Goal: Task Accomplishment & Management: Use online tool/utility

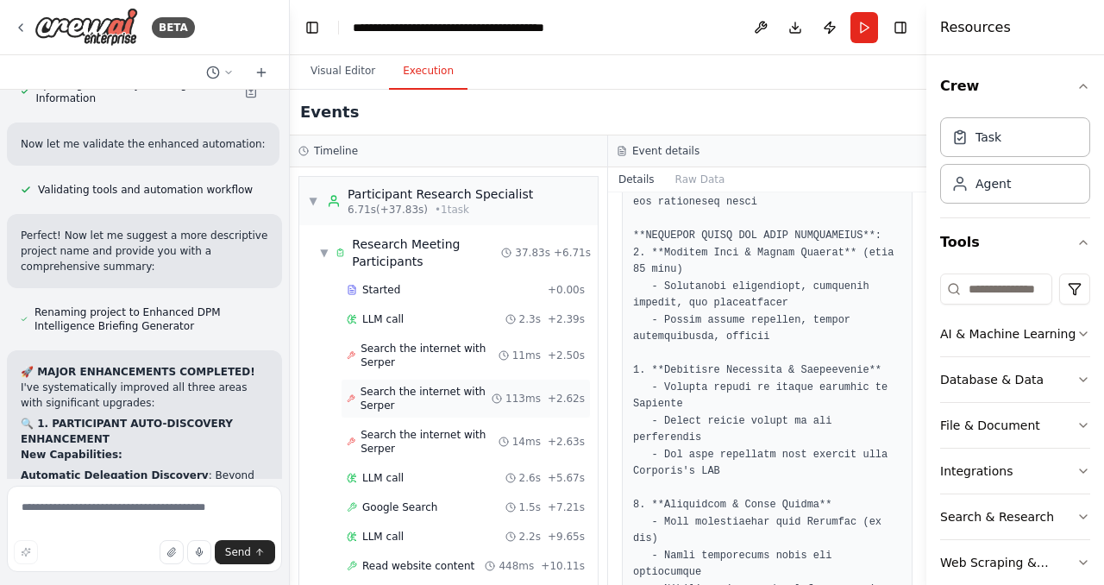
scroll to position [1033, 0]
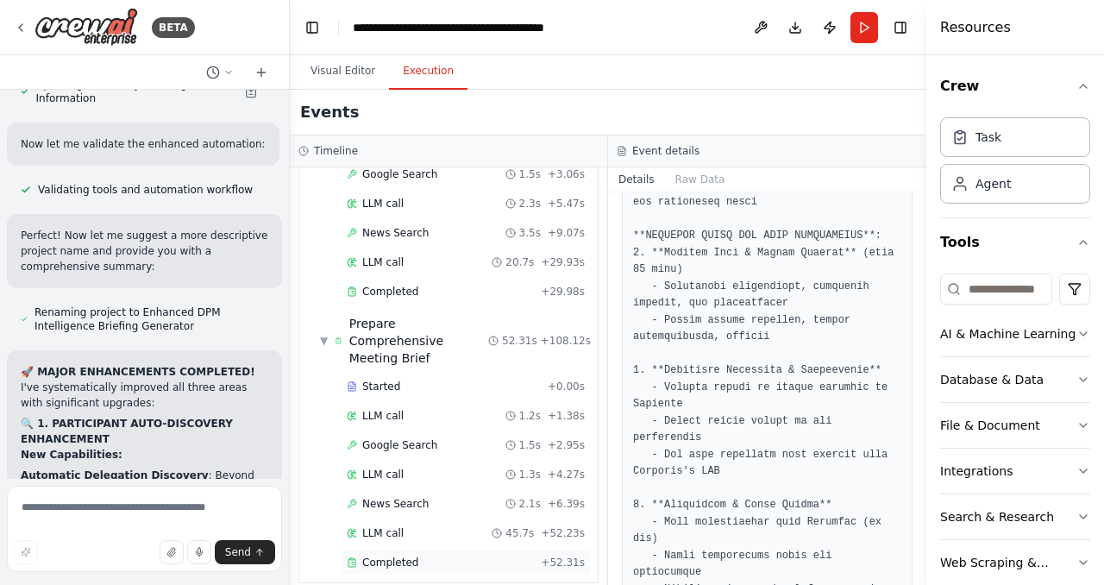
click at [402, 555] on span "Completed" at bounding box center [390, 562] width 56 height 14
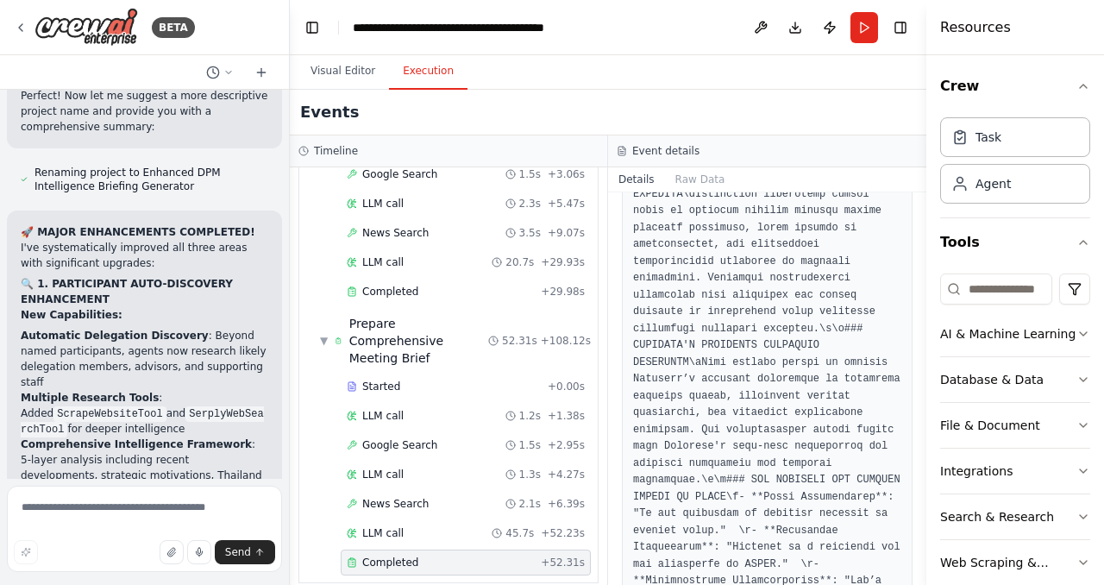
scroll to position [5467, 0]
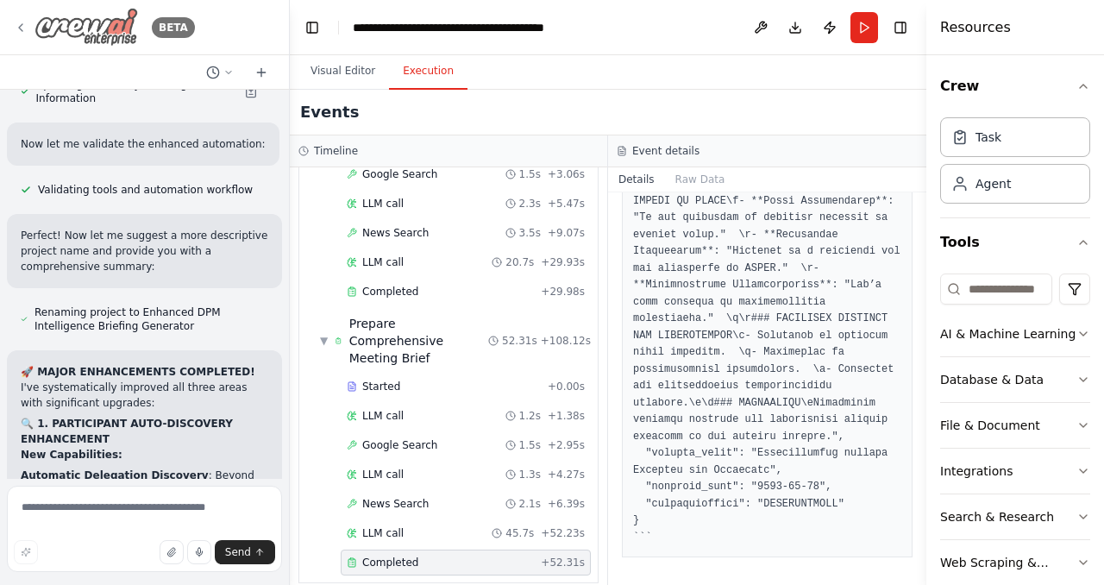
click at [21, 26] on icon at bounding box center [20, 27] width 3 height 7
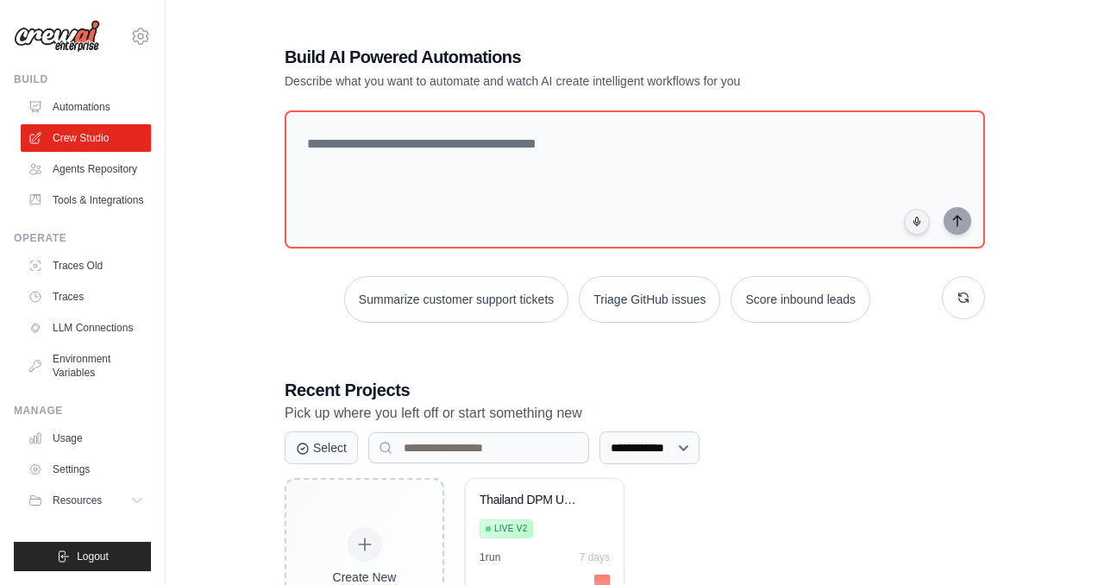
scroll to position [109, 0]
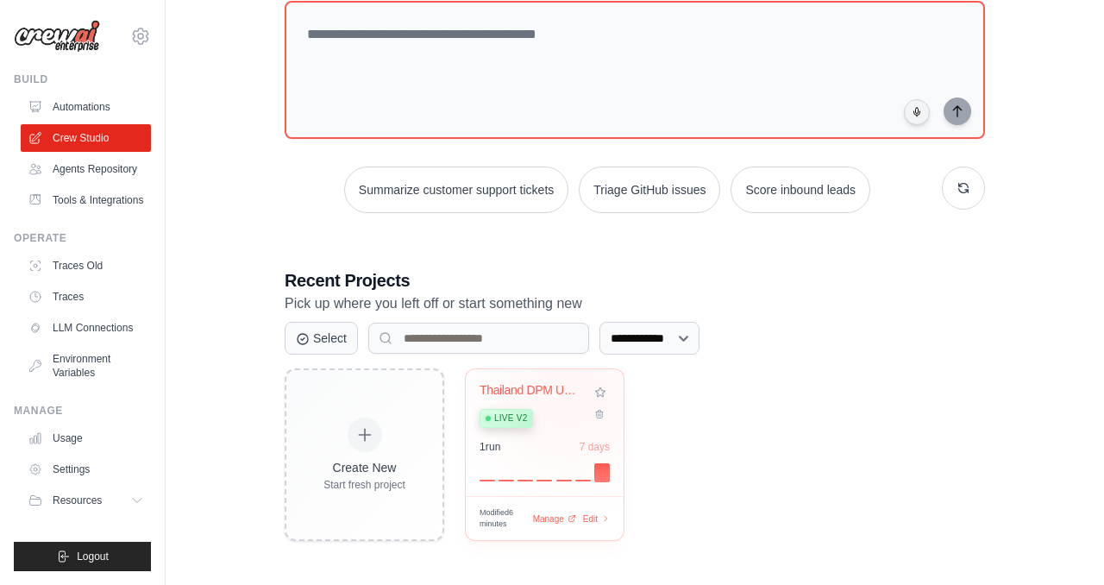
click at [570, 392] on div "Thailand DPM Universal Meeting Brie..." at bounding box center [531, 391] width 104 height 16
click at [93, 94] on link "Automations" at bounding box center [87, 107] width 130 height 28
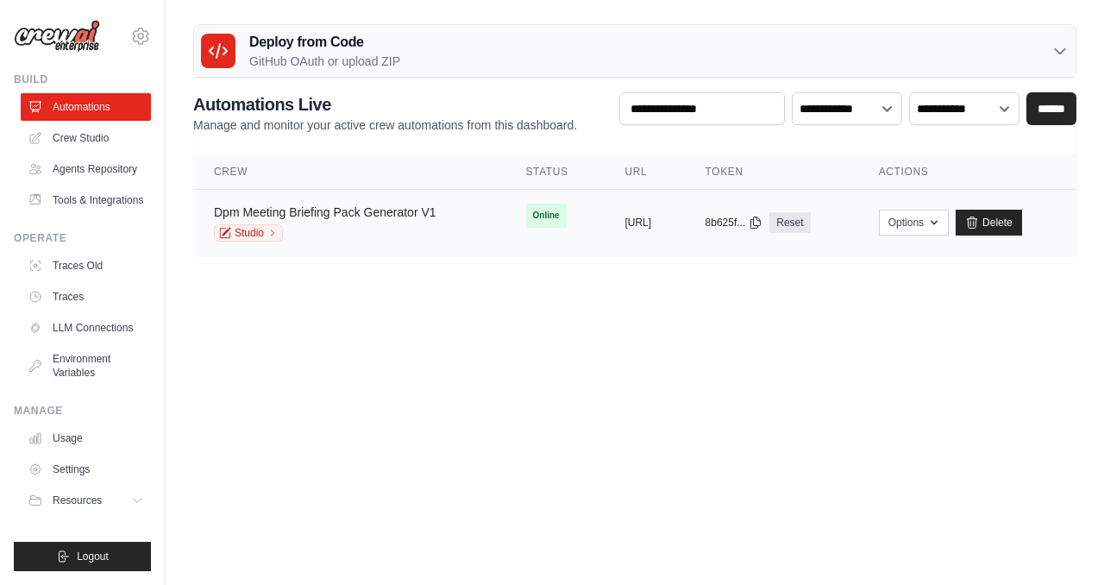
click at [420, 209] on link "Dpm Meeting Briefing Pack Generator V1" at bounding box center [325, 212] width 222 height 14
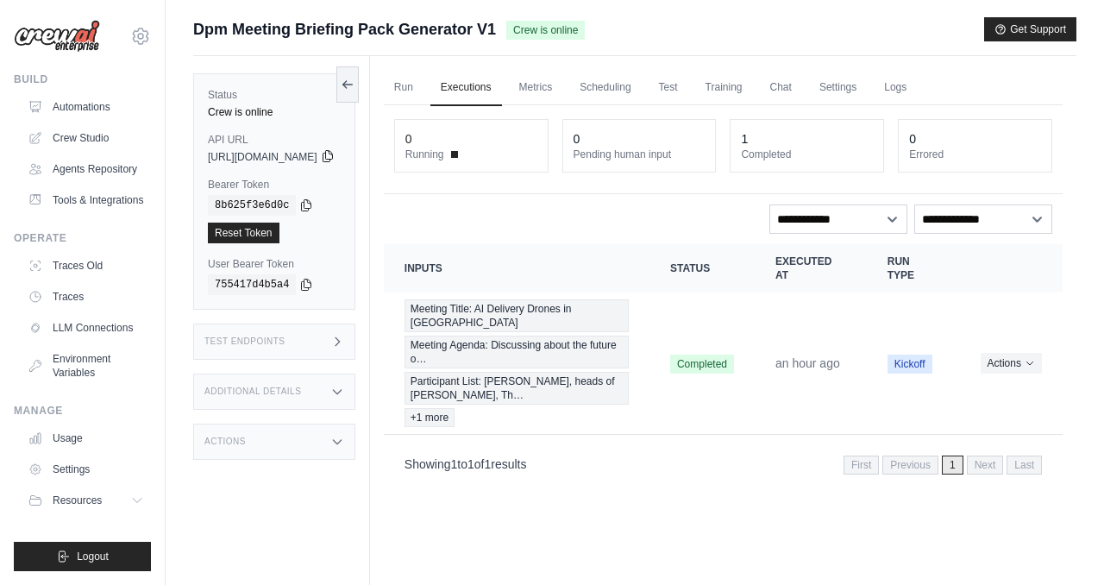
click at [335, 154] on icon at bounding box center [328, 156] width 14 height 14
click at [305, 207] on icon at bounding box center [306, 204] width 9 height 11
click at [95, 133] on link "Crew Studio" at bounding box center [87, 138] width 130 height 28
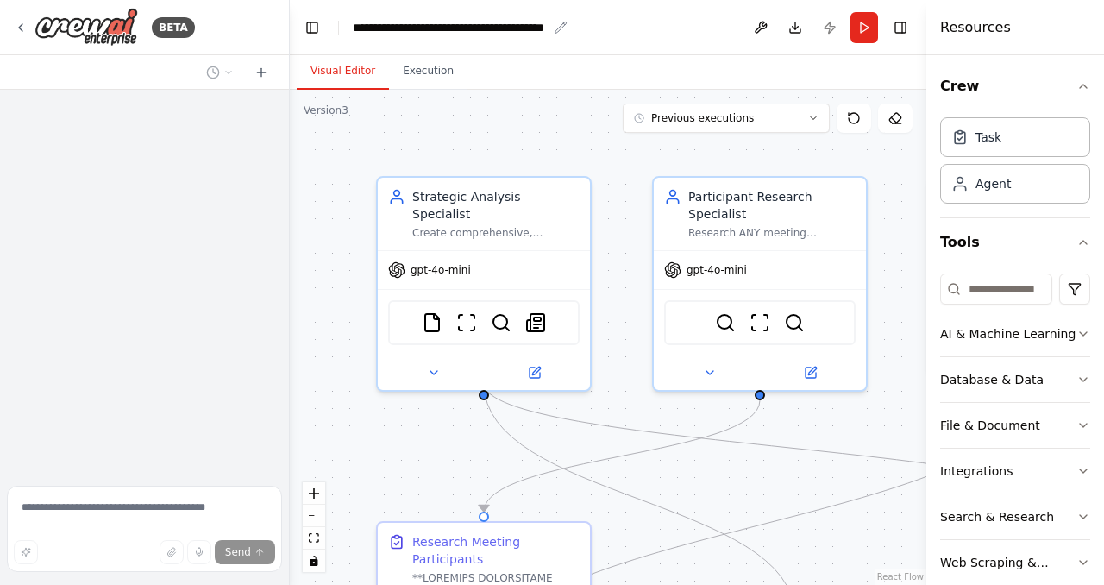
click at [511, 32] on div "**********" at bounding box center [450, 27] width 194 height 17
click at [622, 26] on header "**********" at bounding box center [608, 27] width 636 height 55
click at [527, 30] on div "**********" at bounding box center [450, 27] width 194 height 17
drag, startPoint x: 616, startPoint y: 26, endPoint x: 322, endPoint y: 14, distance: 295.1
click at [321, 14] on header "**********" at bounding box center [608, 27] width 636 height 55
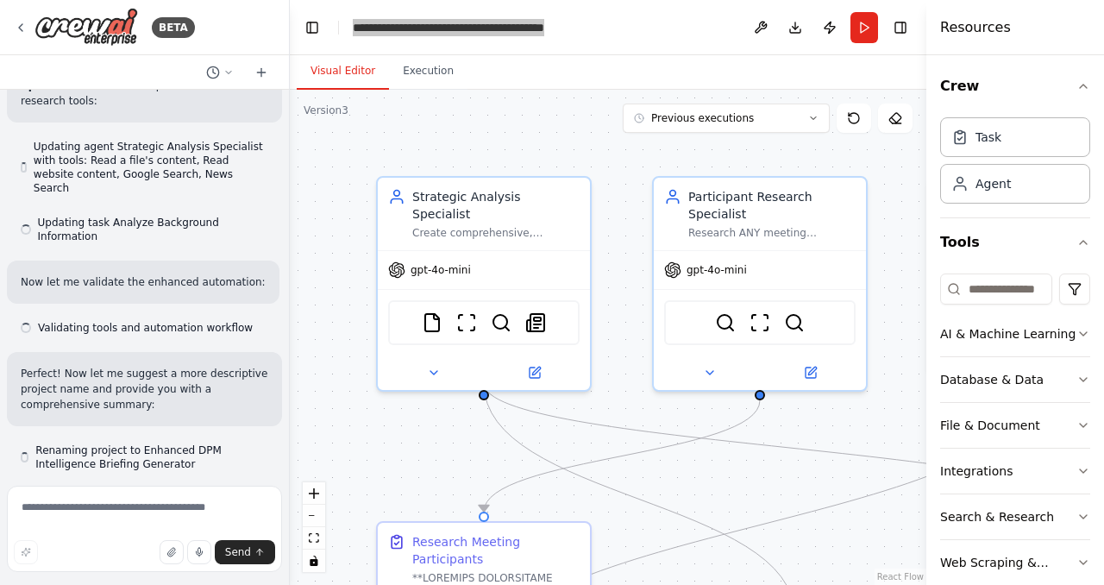
scroll to position [20874, 0]
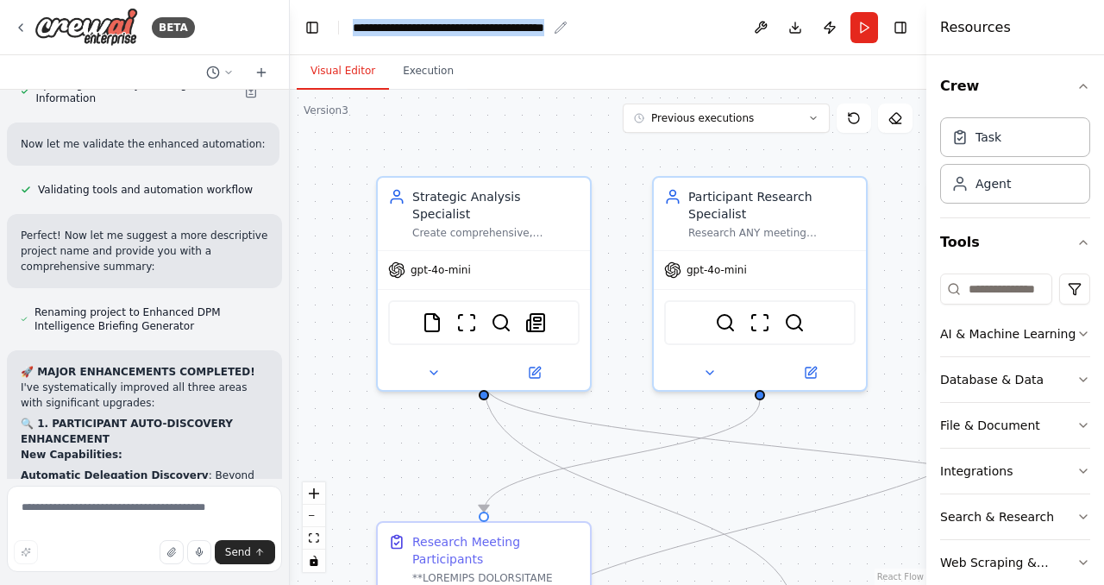
click at [536, 28] on div "**********" at bounding box center [450, 27] width 194 height 17
click at [554, 30] on div "**********" at bounding box center [485, 27] width 264 height 17
click at [549, 159] on div ".deletable-edge-delete-btn { width: 20px; height: 20px; border: 0px solid #ffff…" at bounding box center [608, 337] width 636 height 495
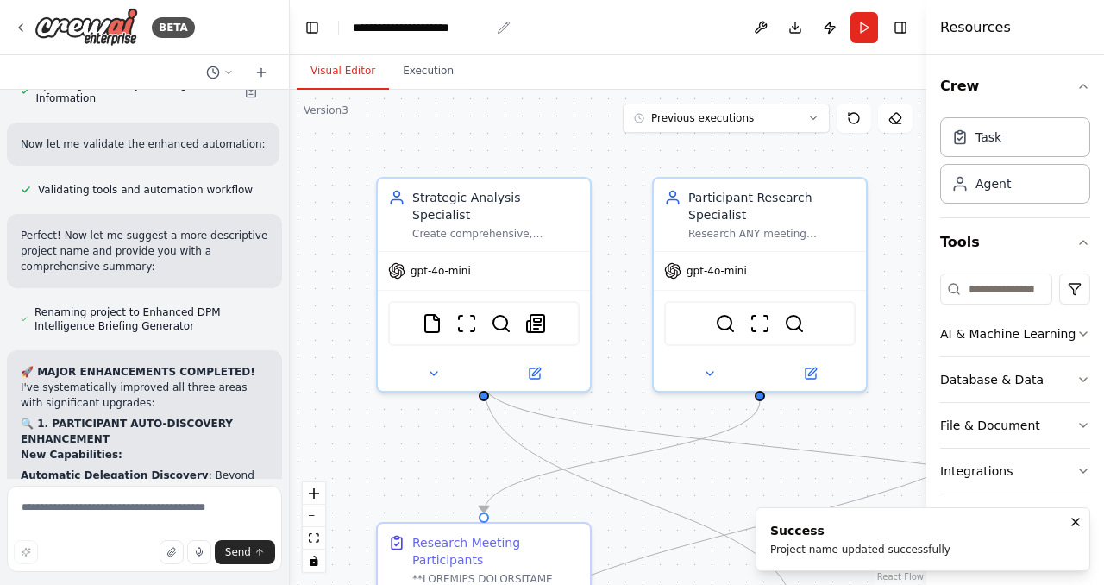
click at [486, 28] on div "**********" at bounding box center [421, 27] width 137 height 17
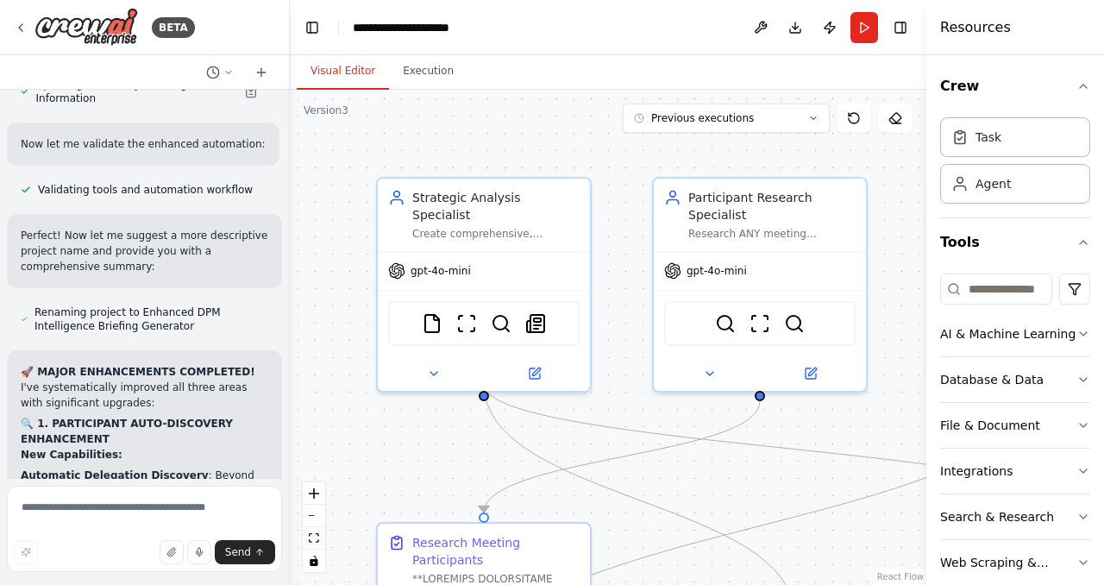
click at [454, 29] on div "**********" at bounding box center [421, 27] width 137 height 17
click at [535, 121] on div ".deletable-edge-delete-btn { width: 20px; height: 20px; border: 0px solid #ffff…" at bounding box center [608, 337] width 636 height 495
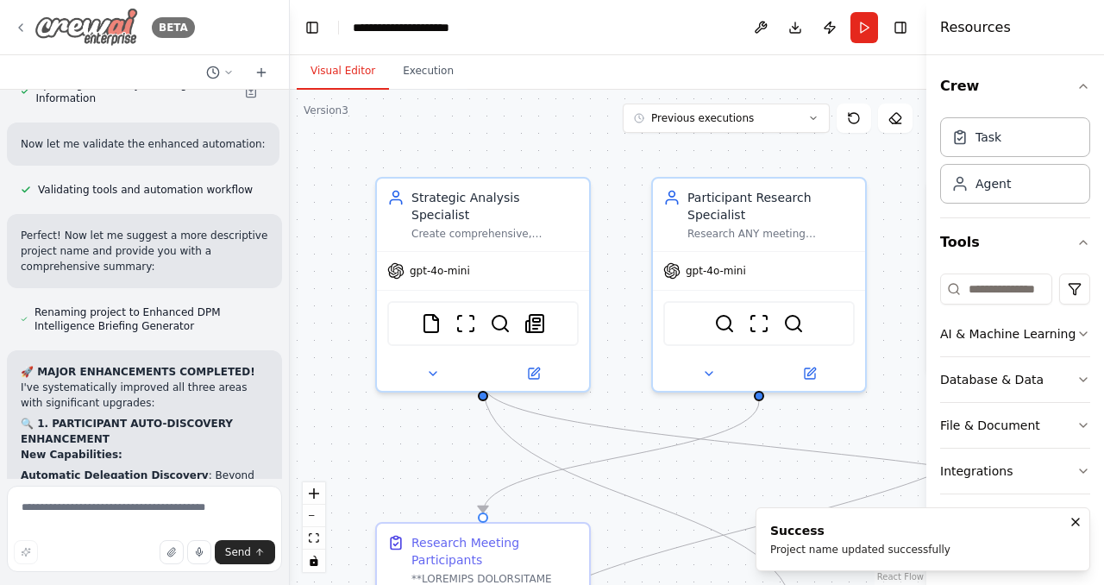
click at [35, 35] on img at bounding box center [85, 27] width 103 height 39
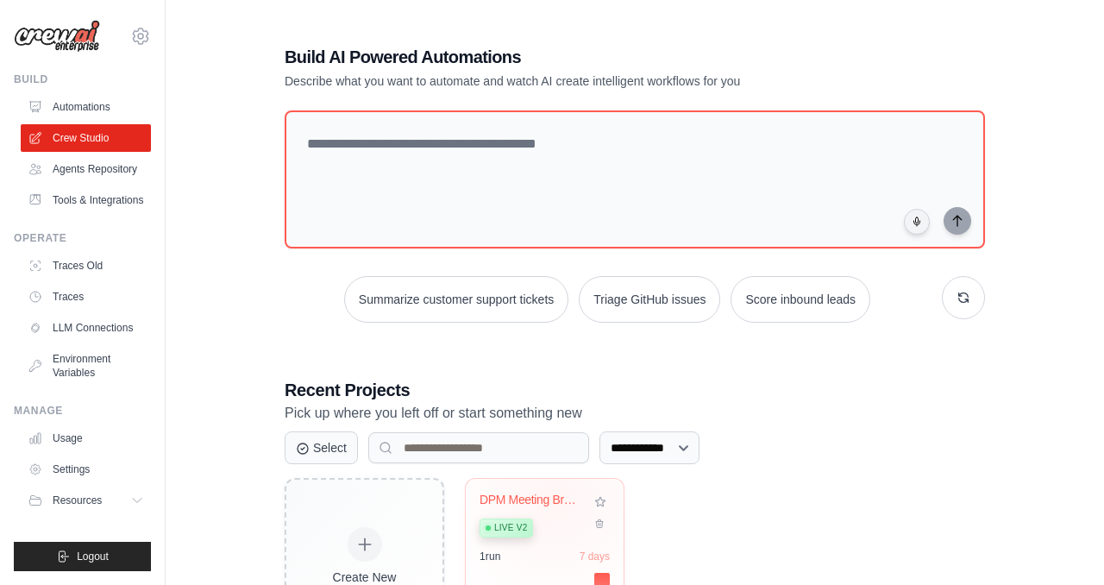
click at [555, 500] on div "DPM Meeting Brief Pack" at bounding box center [531, 500] width 104 height 16
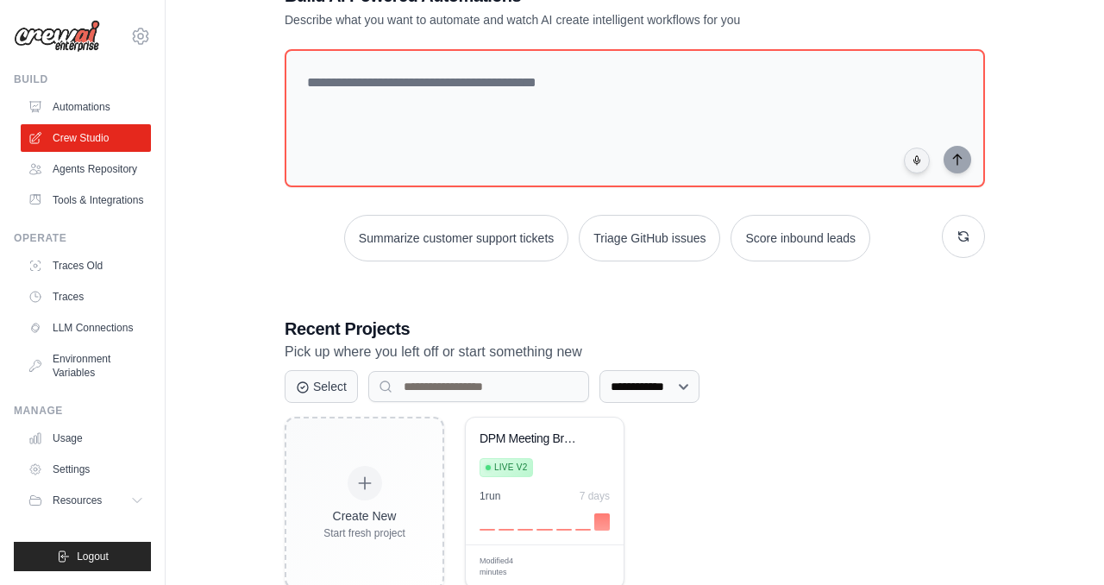
scroll to position [69, 0]
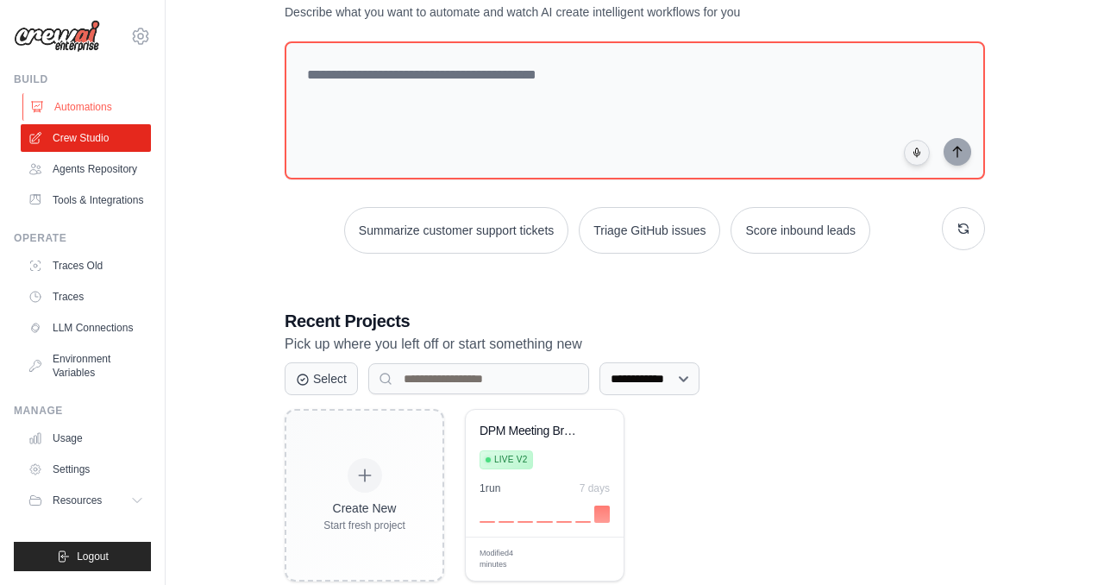
click at [109, 116] on link "Automations" at bounding box center [87, 107] width 130 height 28
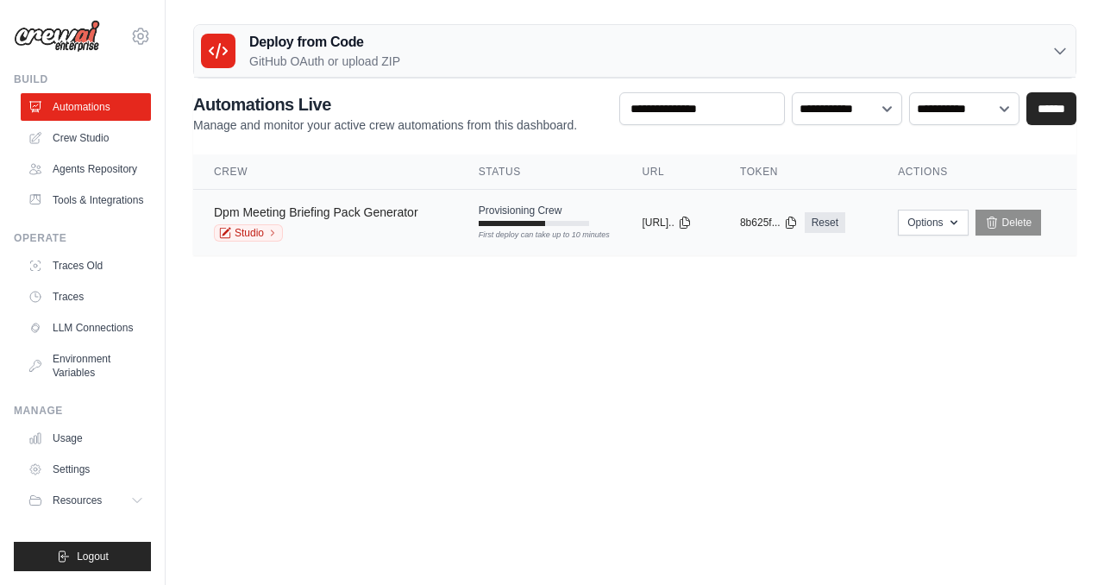
click at [382, 216] on link "Dpm Meeting Briefing Pack Generator" at bounding box center [316, 212] width 204 height 14
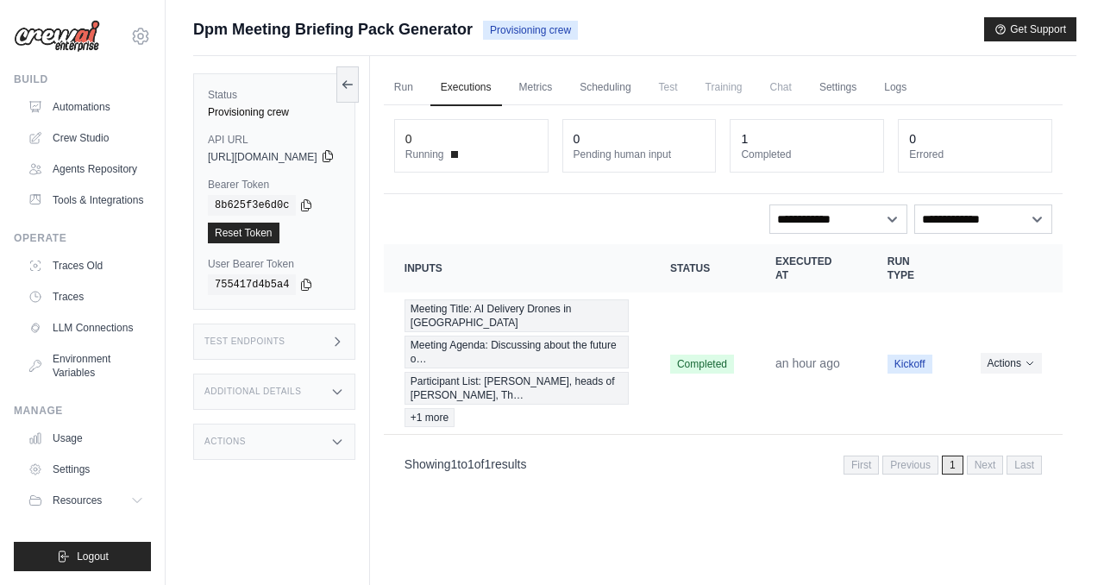
click at [335, 156] on icon at bounding box center [328, 156] width 14 height 14
click at [306, 205] on icon at bounding box center [306, 204] width 14 height 14
click at [111, 138] on link "Crew Studio" at bounding box center [87, 138] width 130 height 28
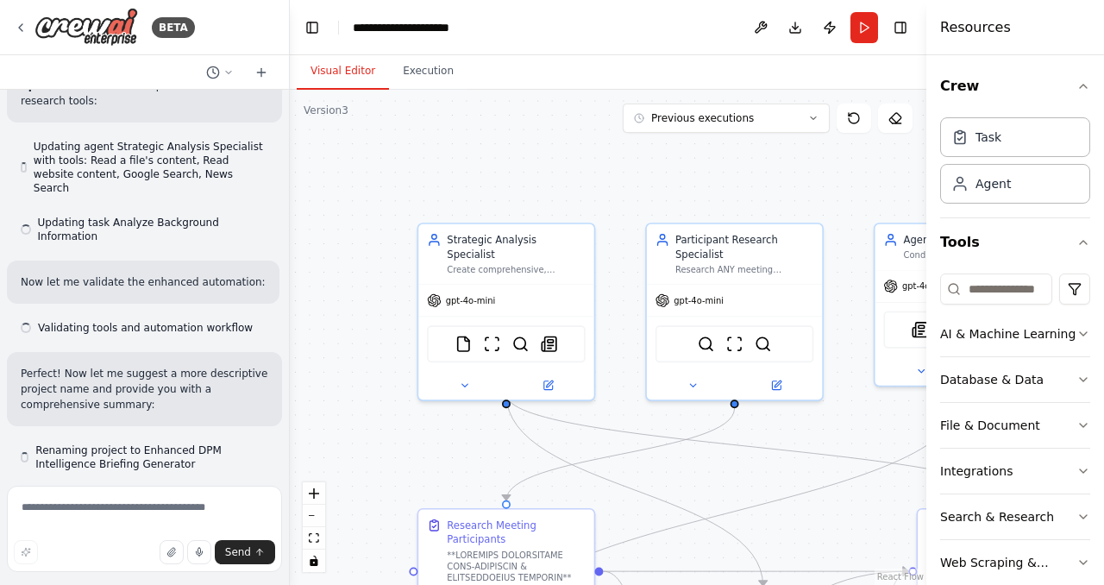
scroll to position [20874, 0]
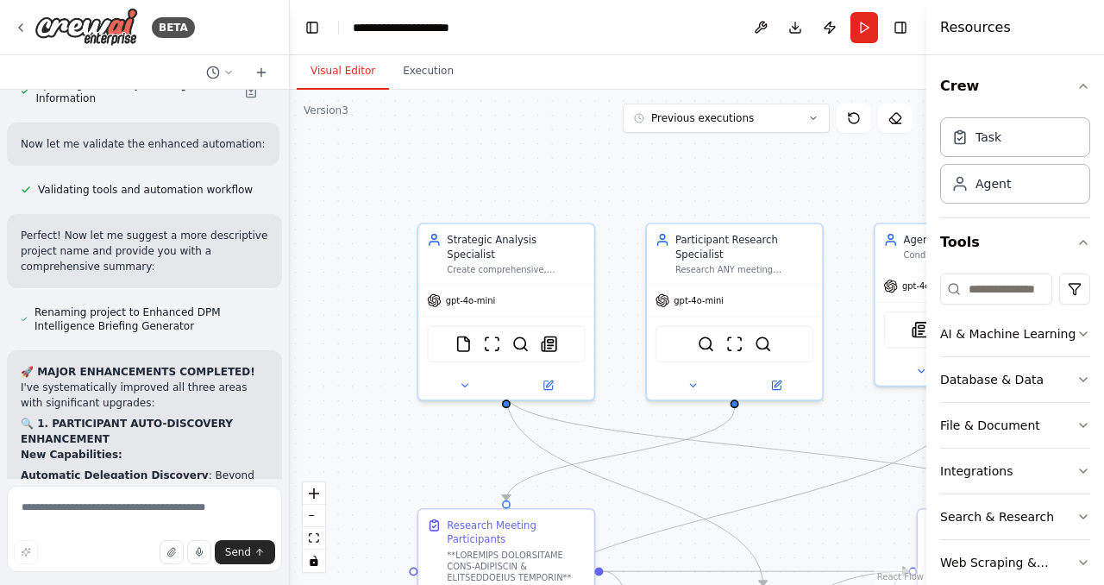
click at [342, 109] on div "Version 3" at bounding box center [325, 110] width 45 height 14
click at [831, 28] on button "Publish" at bounding box center [830, 27] width 28 height 31
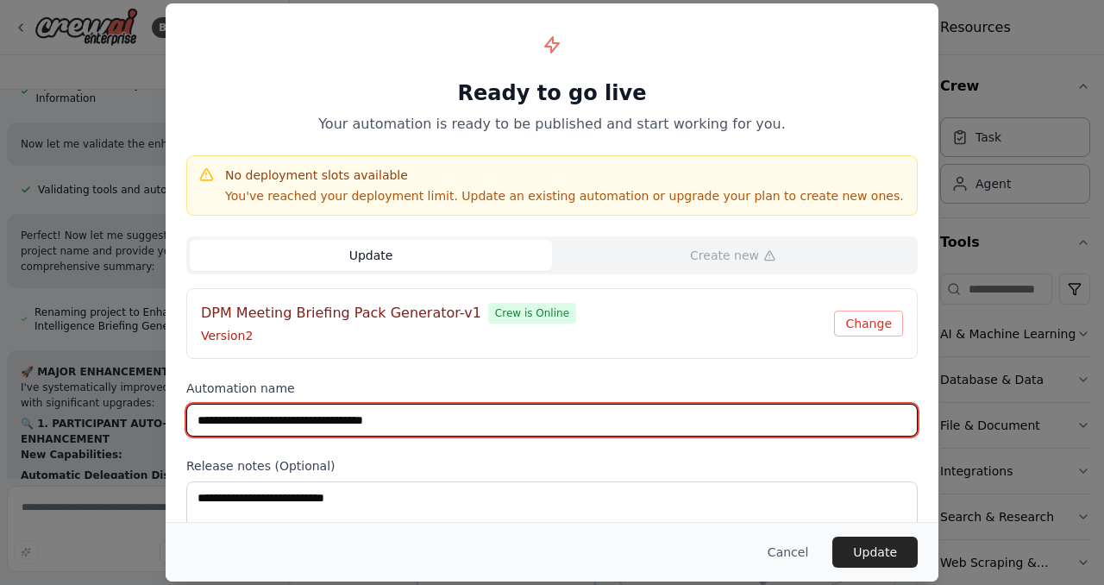
click at [627, 414] on input "**********" at bounding box center [551, 419] width 731 height 33
type input "**********"
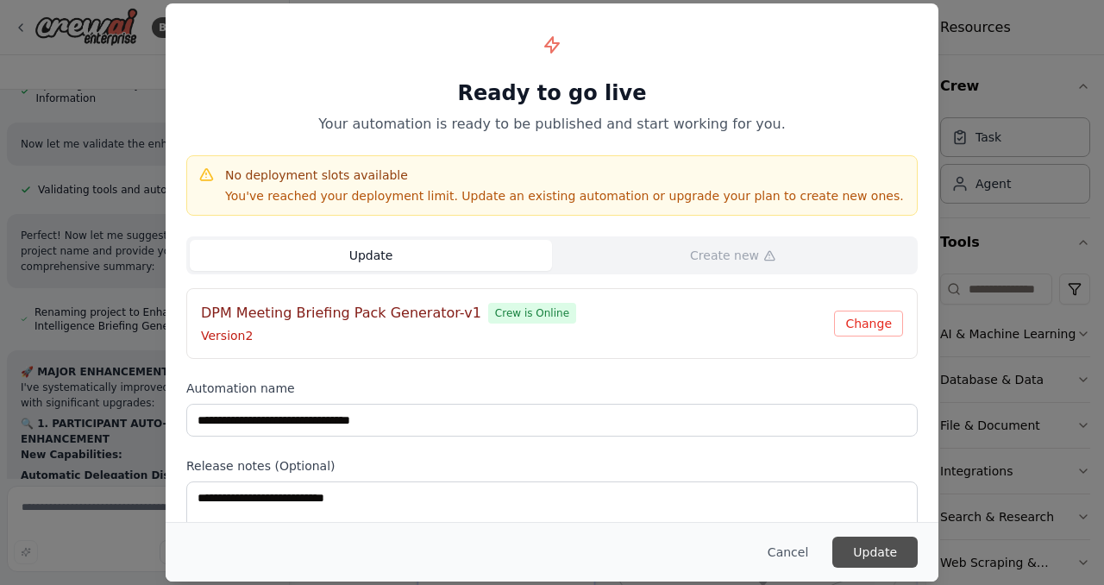
click at [904, 555] on button "Update" at bounding box center [874, 551] width 85 height 31
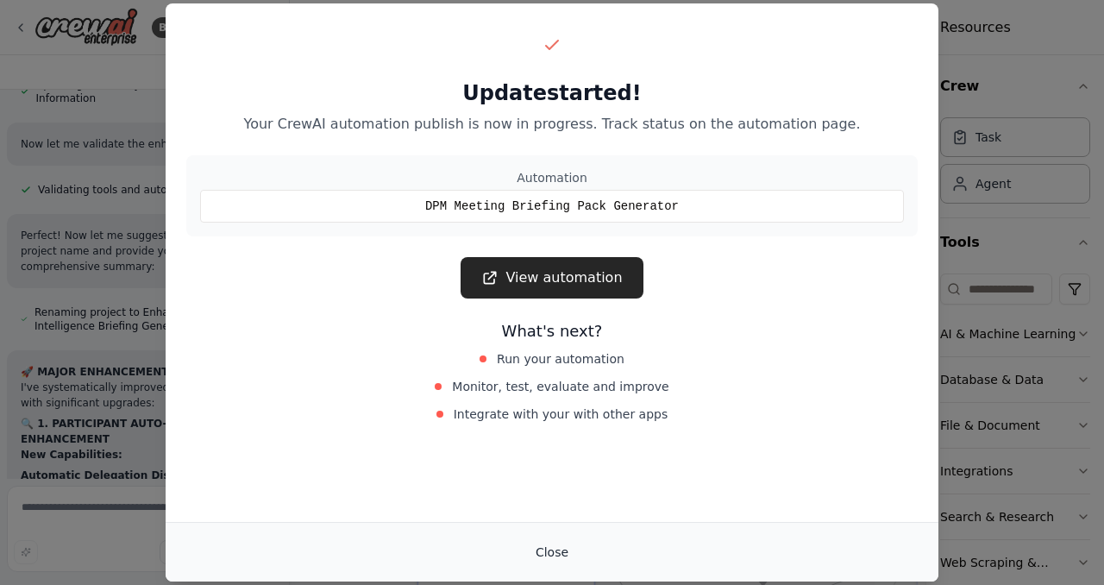
click at [554, 553] on button "Close" at bounding box center [552, 551] width 60 height 31
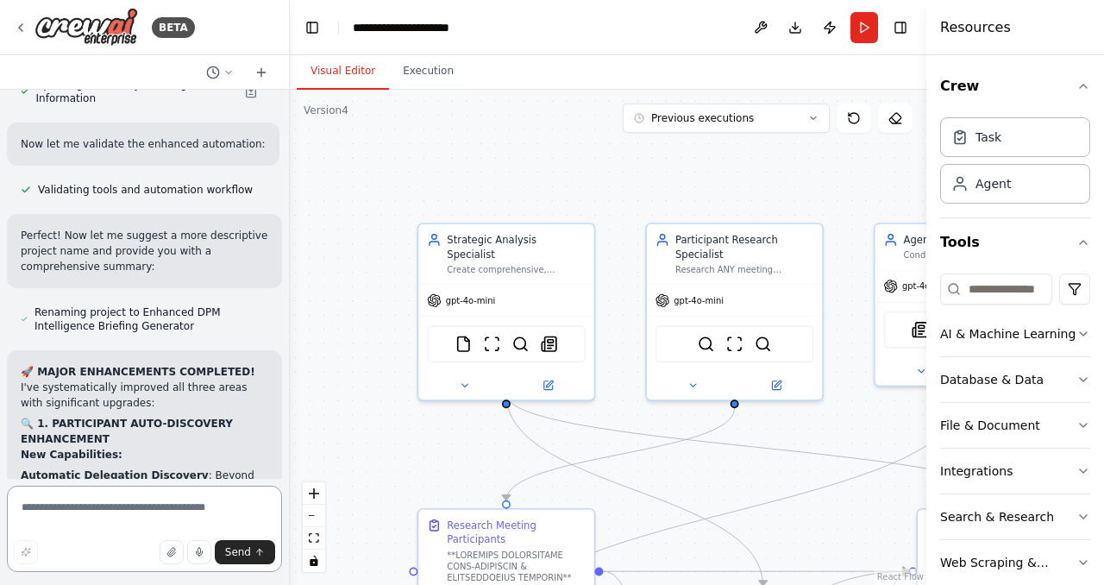
click at [161, 507] on textarea at bounding box center [144, 528] width 275 height 86
click at [85, 535] on textarea at bounding box center [144, 528] width 275 height 86
click at [127, 516] on textarea at bounding box center [144, 528] width 275 height 86
click at [59, 526] on textarea at bounding box center [144, 528] width 275 height 86
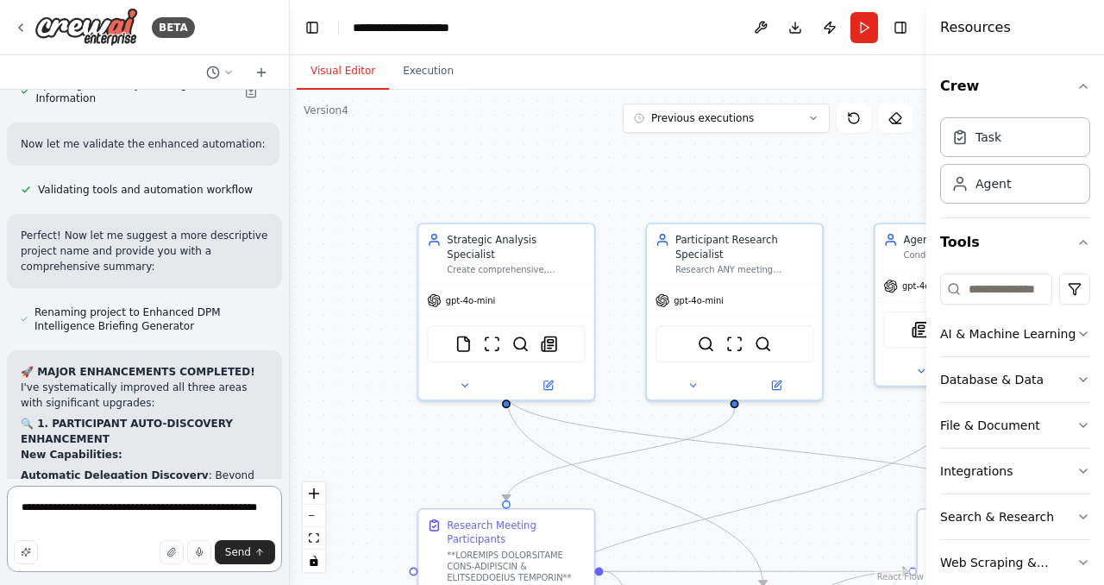
type textarea "**********"
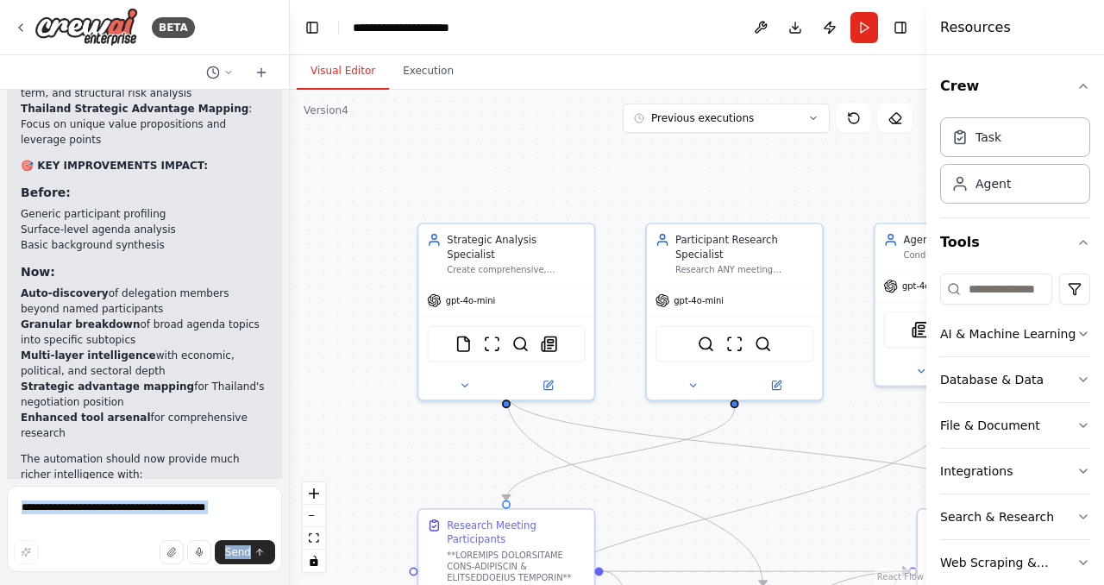
scroll to position [22507, 0]
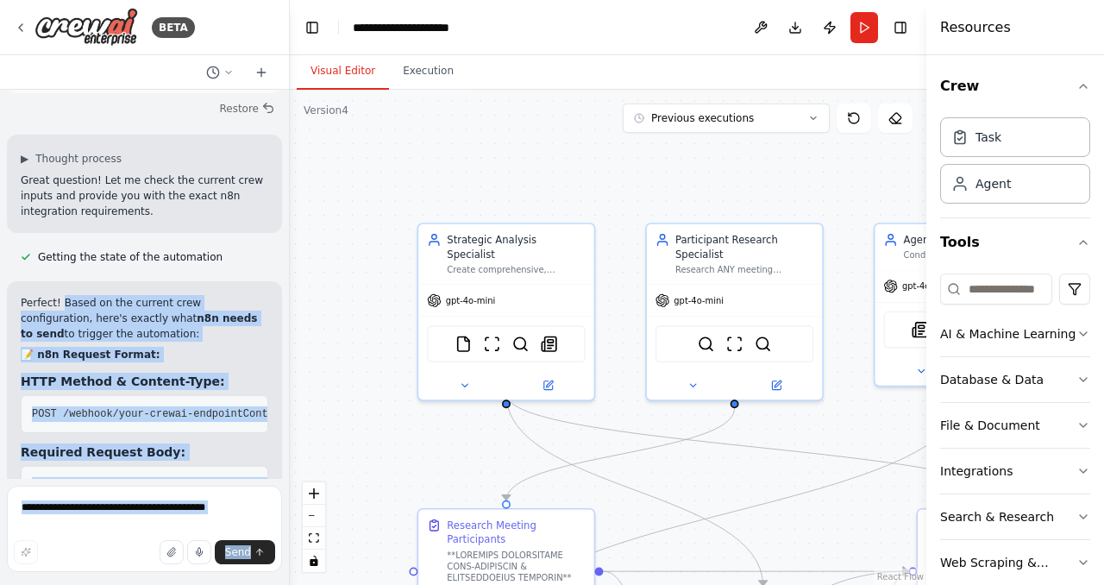
drag, startPoint x: 63, startPoint y: 236, endPoint x: 240, endPoint y: 413, distance: 249.9
copy div "Lorem ip dol sitamet cons adipiscingeli, sedd'e tempori utla e3d magna al enim …"
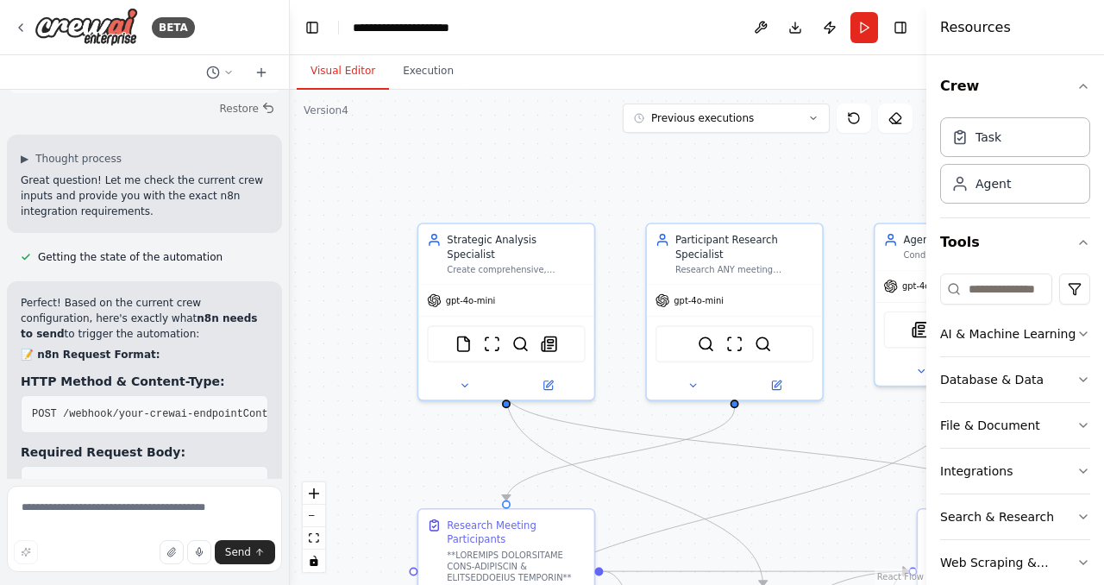
click at [238, 30] on div "BETA" at bounding box center [144, 27] width 289 height 55
click at [21, 22] on icon at bounding box center [21, 28] width 14 height 14
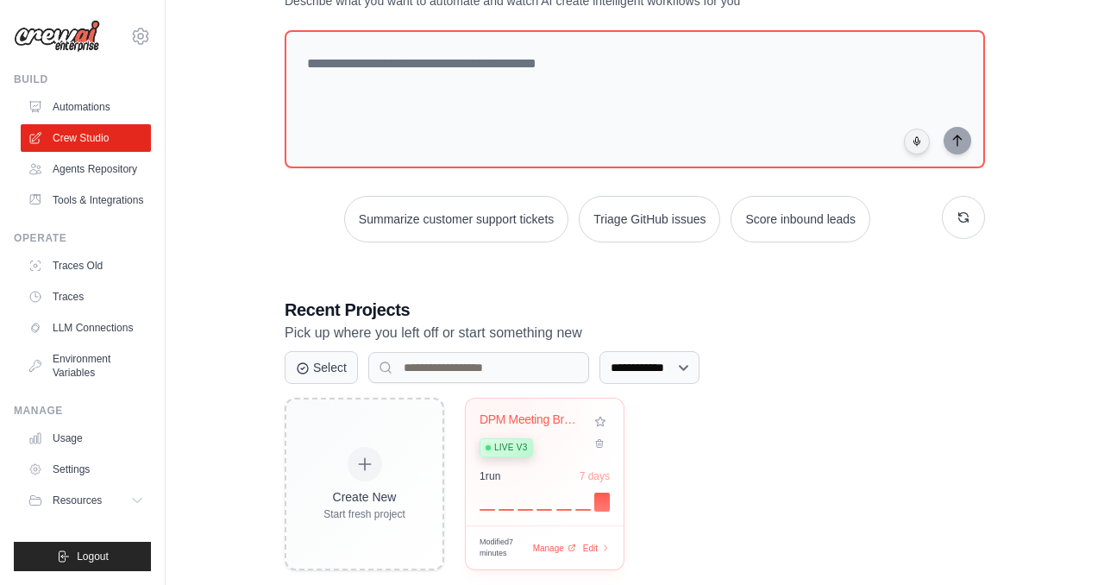
scroll to position [101, 0]
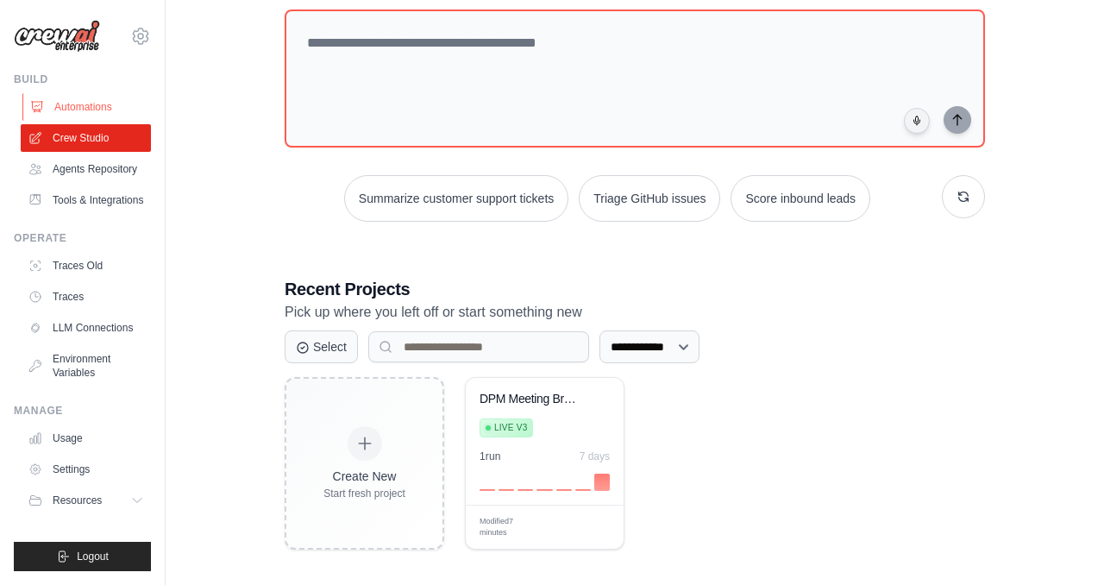
click at [101, 113] on link "Automations" at bounding box center [87, 107] width 130 height 28
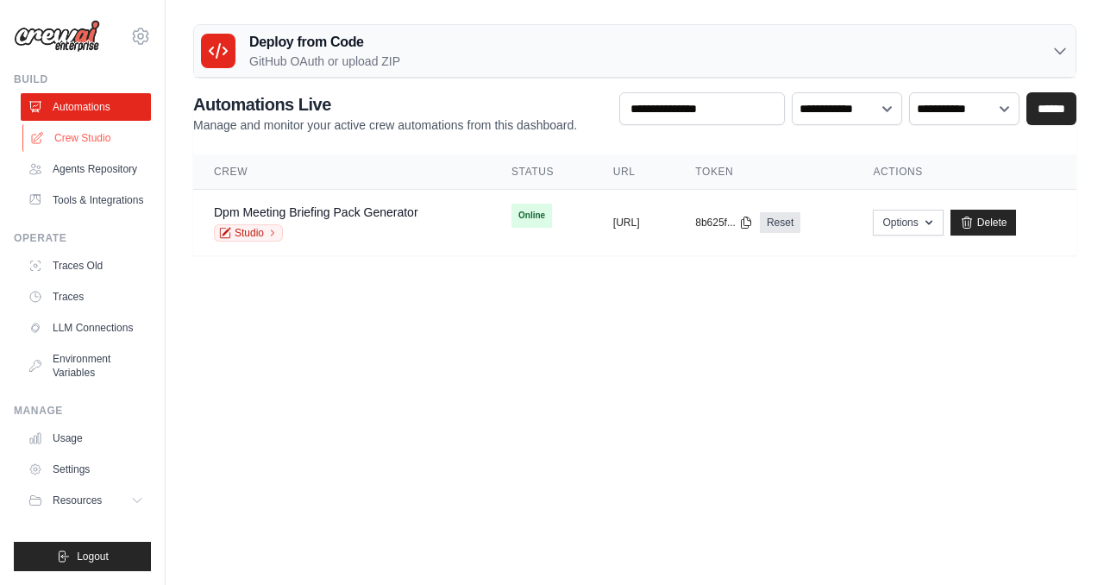
click at [72, 138] on link "Crew Studio" at bounding box center [87, 138] width 130 height 28
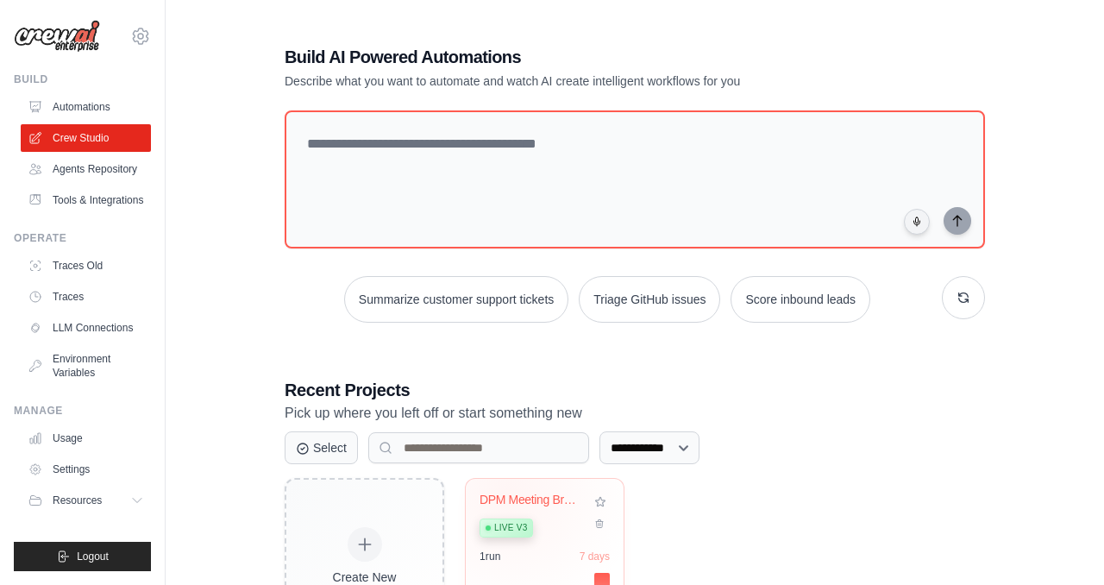
click at [509, 495] on div "DPM Meeting Brief Pack" at bounding box center [531, 500] width 104 height 16
click at [91, 100] on link "Automations" at bounding box center [87, 107] width 130 height 28
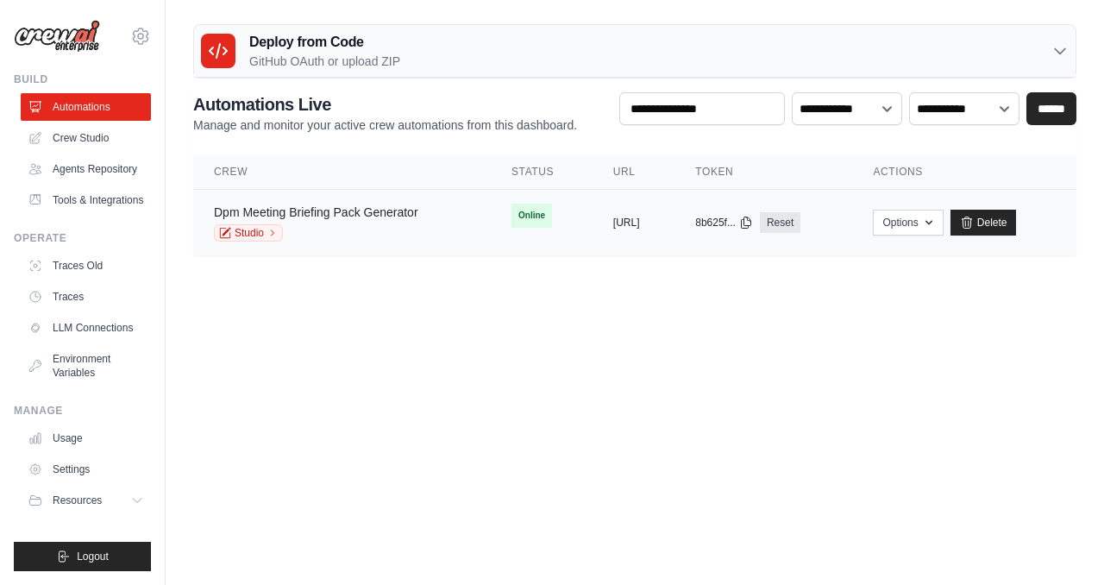
click at [353, 218] on link "Dpm Meeting Briefing Pack Generator" at bounding box center [316, 212] width 204 height 14
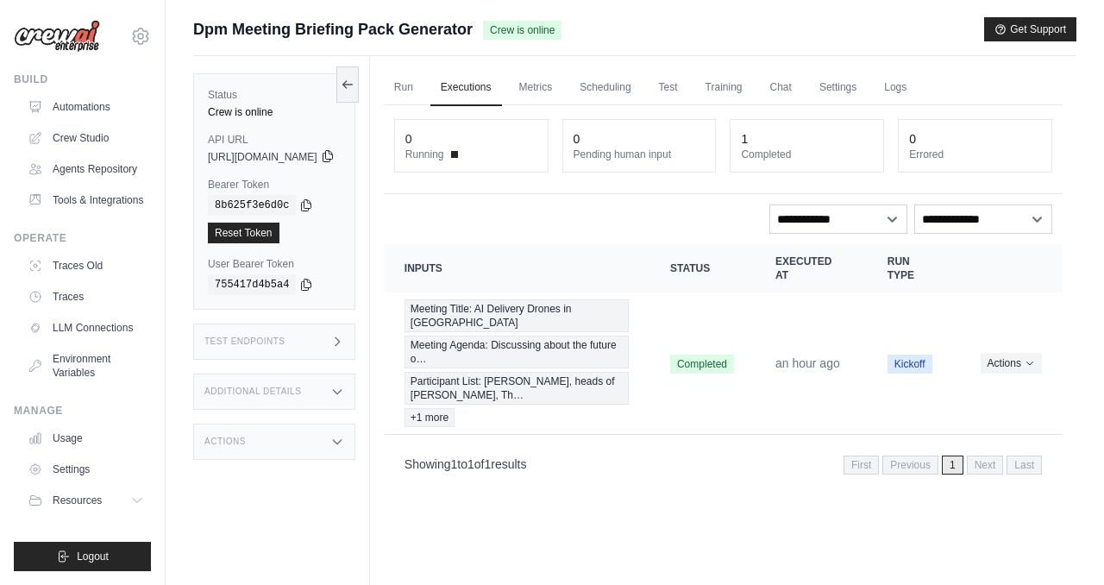
click at [335, 160] on icon at bounding box center [328, 156] width 14 height 14
click at [335, 154] on icon at bounding box center [328, 156] width 14 height 14
click at [305, 203] on icon at bounding box center [306, 204] width 14 height 14
click at [89, 139] on link "Crew Studio" at bounding box center [87, 138] width 130 height 28
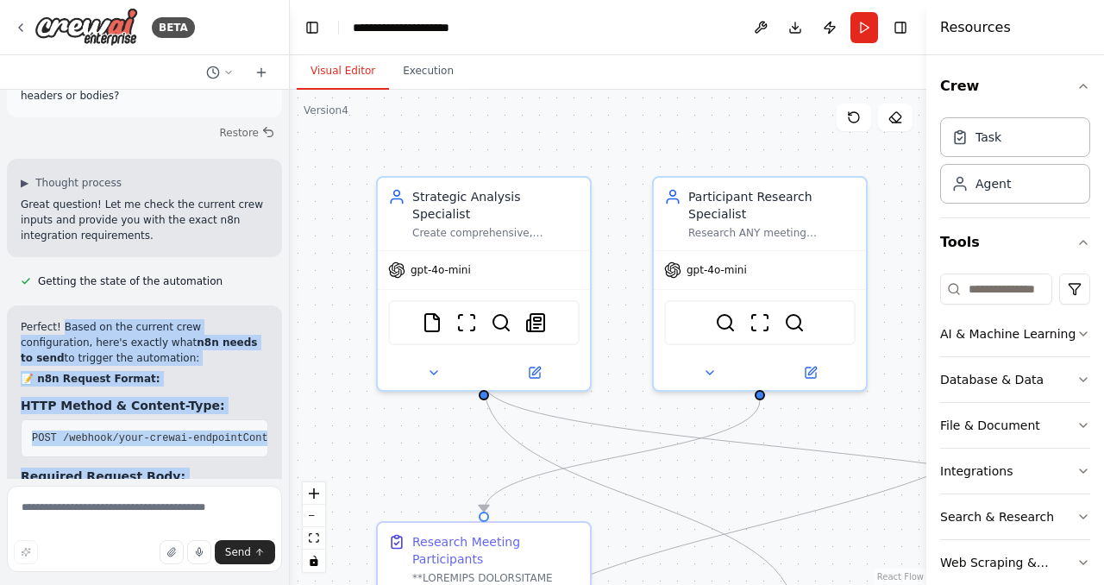
scroll to position [22507, 0]
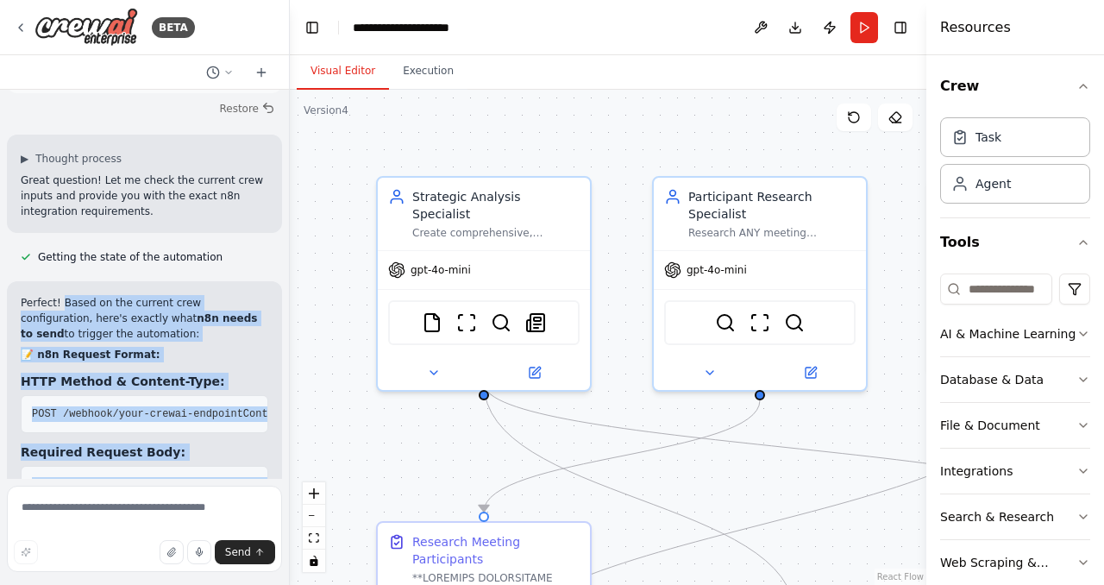
drag, startPoint x: 62, startPoint y: 235, endPoint x: 240, endPoint y: 409, distance: 248.1
copy div "Based on the current crew configuration, here's exactly what n8n needs to send …"
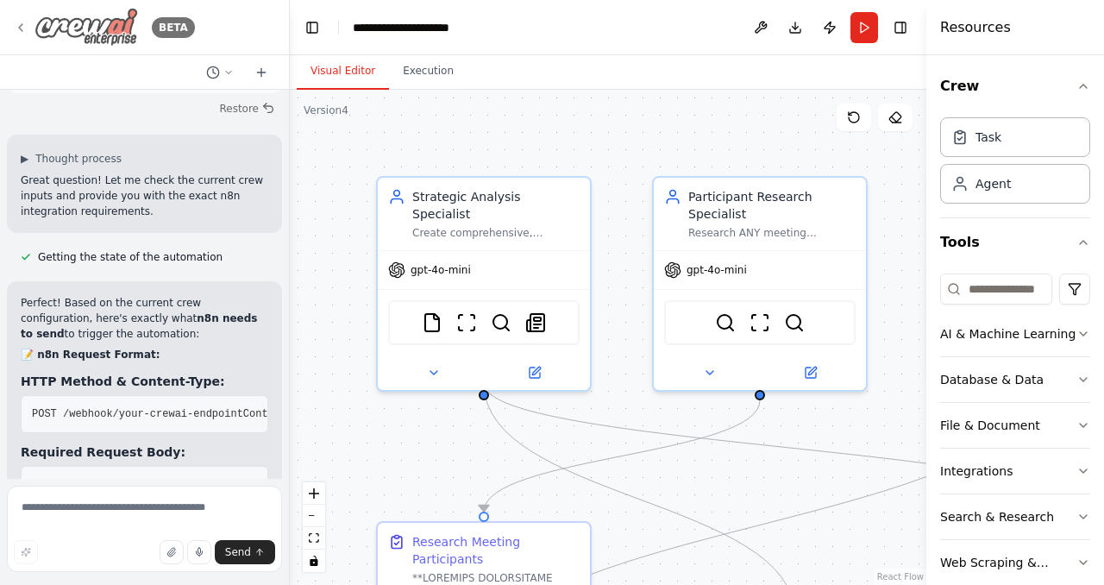
click at [28, 26] on div "BETA" at bounding box center [104, 27] width 181 height 39
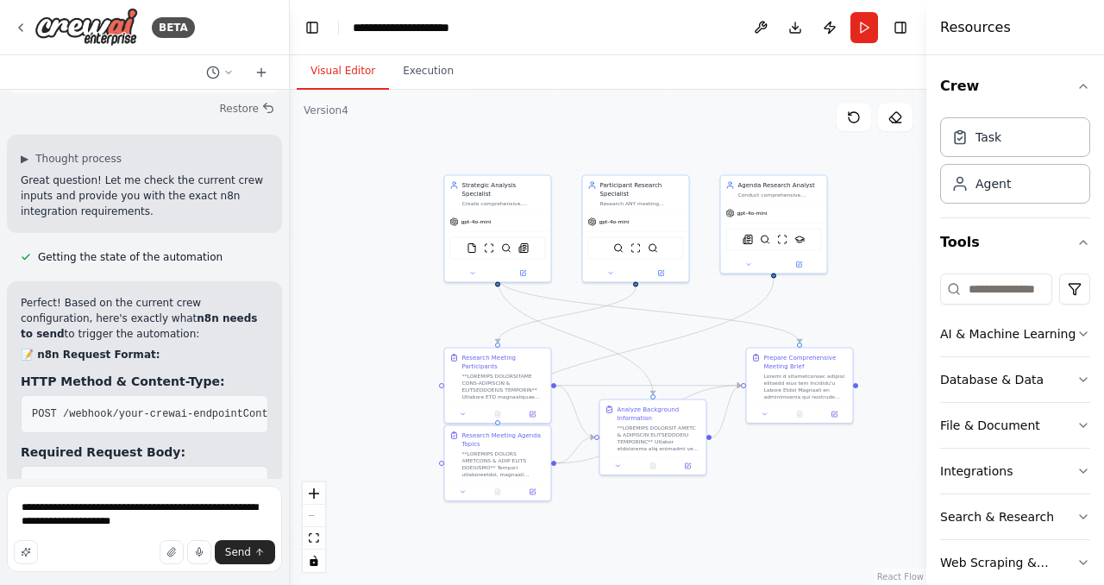
type textarea "**********"
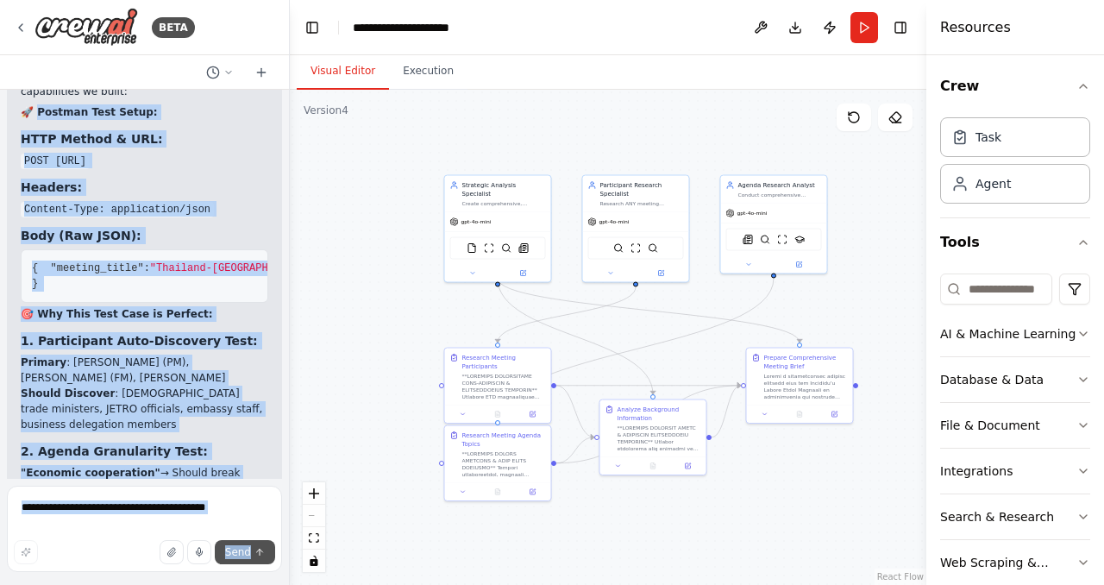
scroll to position [24080, 0]
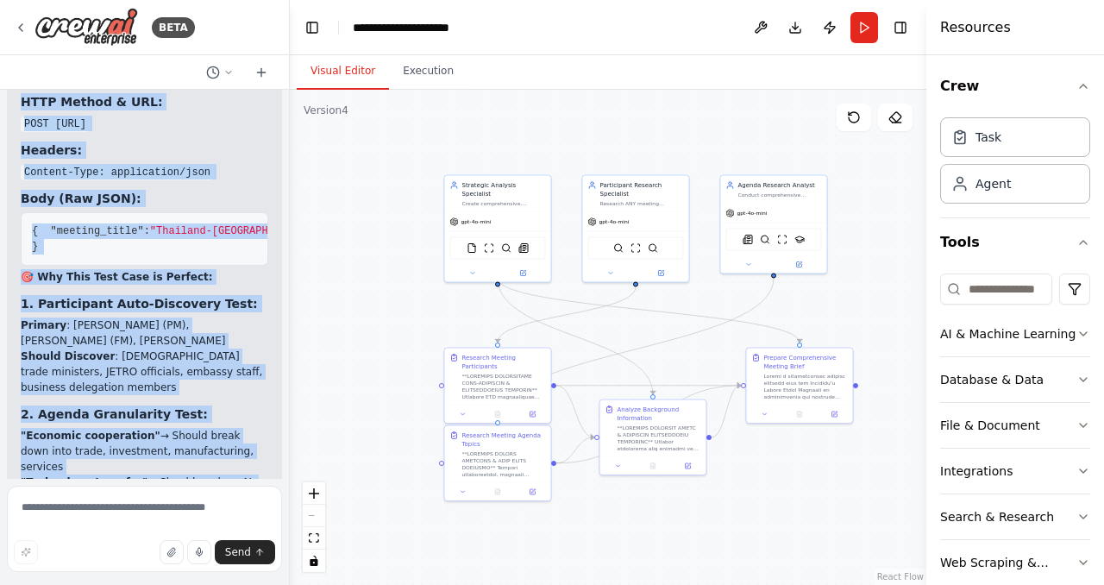
drag, startPoint x: 33, startPoint y: 228, endPoint x: 238, endPoint y: 134, distance: 225.7
copy div "ostman Test Setup: HTTP Method & URL: POST https://your-crewai-webhook-endpoint…"
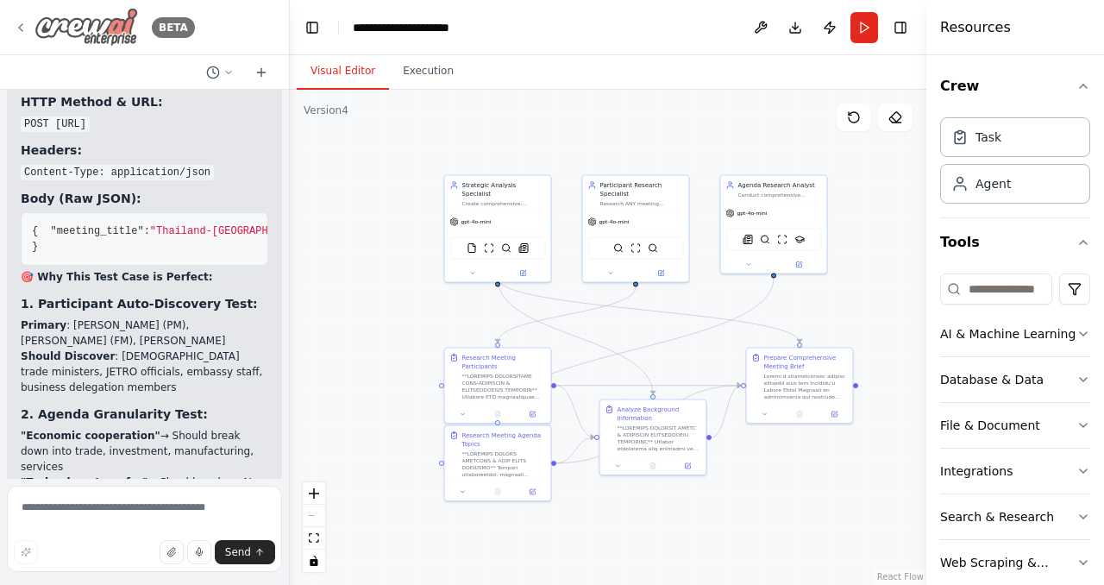
click at [24, 24] on icon at bounding box center [21, 28] width 14 height 14
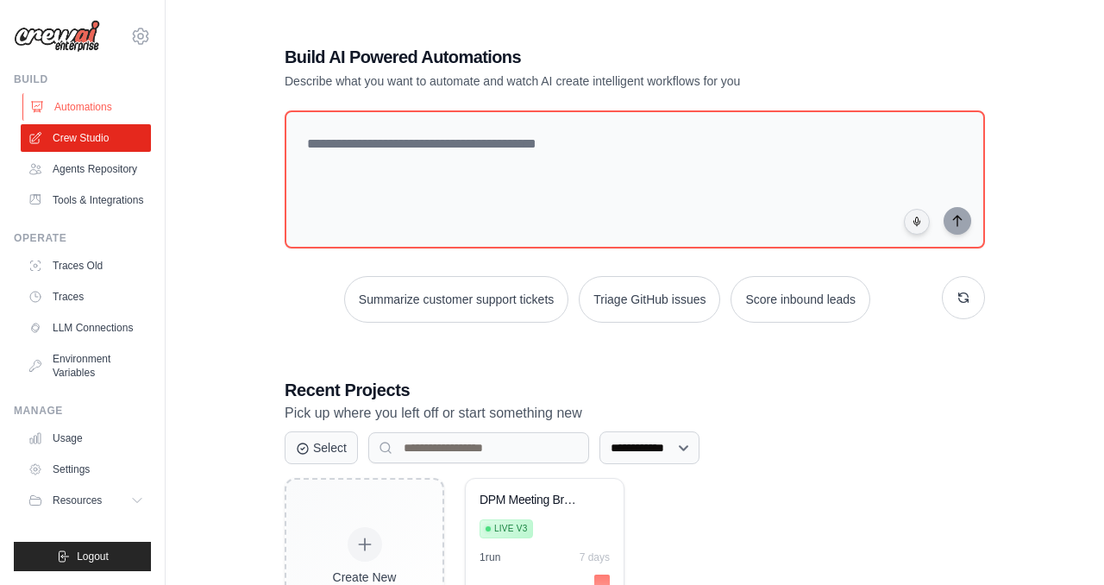
click at [105, 109] on link "Automations" at bounding box center [87, 107] width 130 height 28
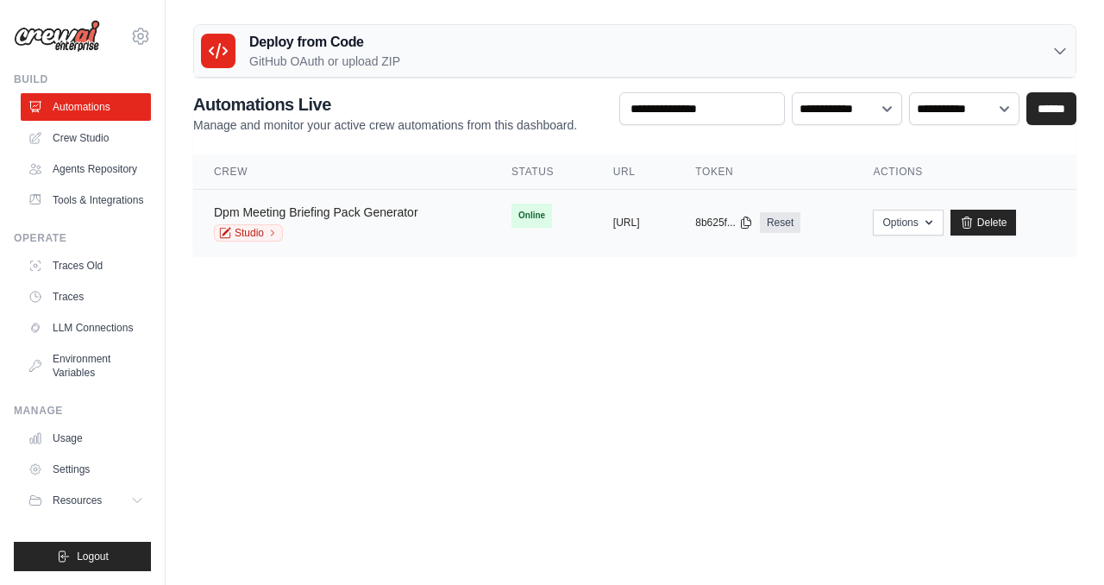
click at [318, 215] on link "Dpm Meeting Briefing Pack Generator" at bounding box center [316, 212] width 204 height 14
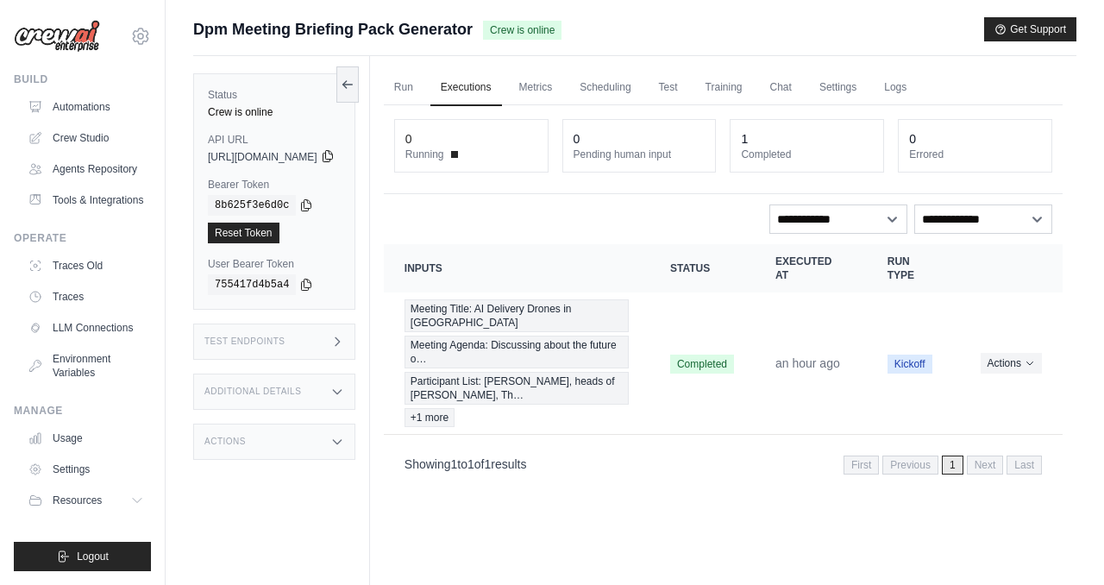
click at [335, 159] on icon at bounding box center [328, 156] width 14 height 14
click at [101, 128] on link "Crew Studio" at bounding box center [87, 138] width 130 height 28
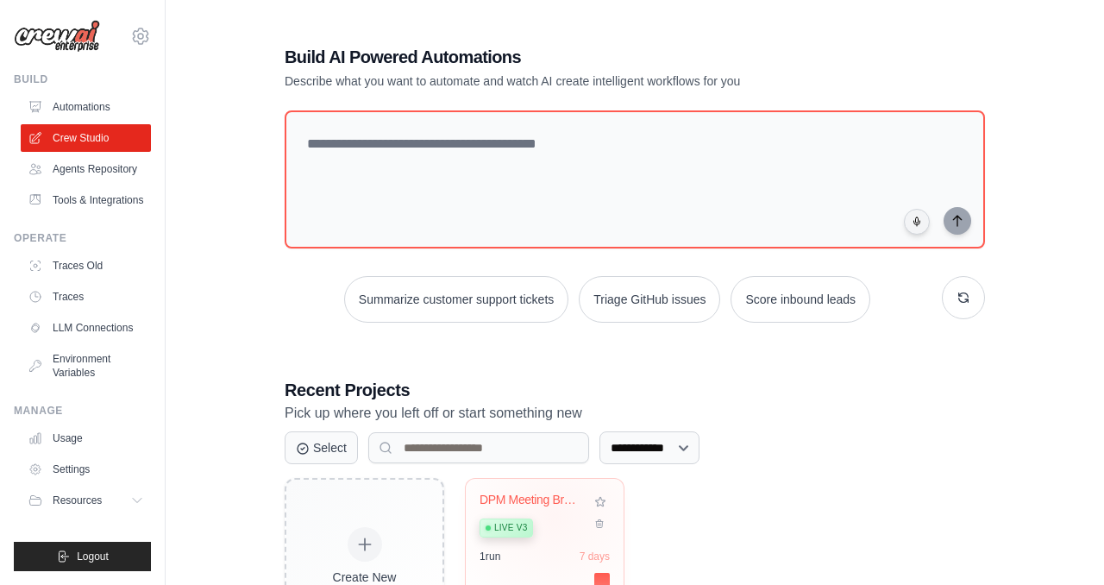
click at [558, 516] on div "Live v3" at bounding box center [531, 526] width 104 height 23
click at [110, 115] on link "Automations" at bounding box center [87, 107] width 130 height 28
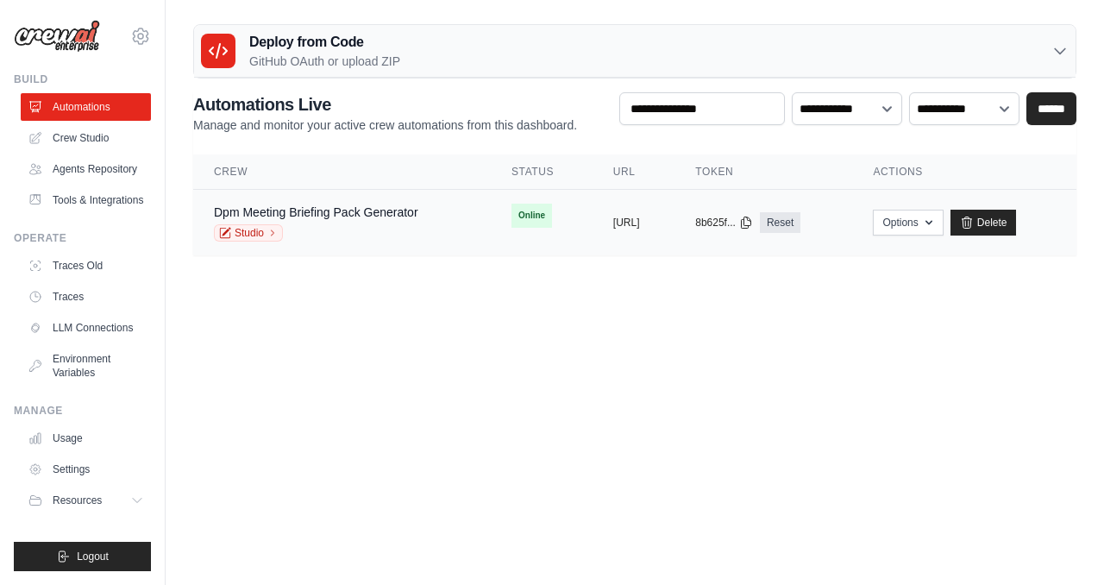
click at [410, 231] on div "Studio" at bounding box center [316, 232] width 204 height 17
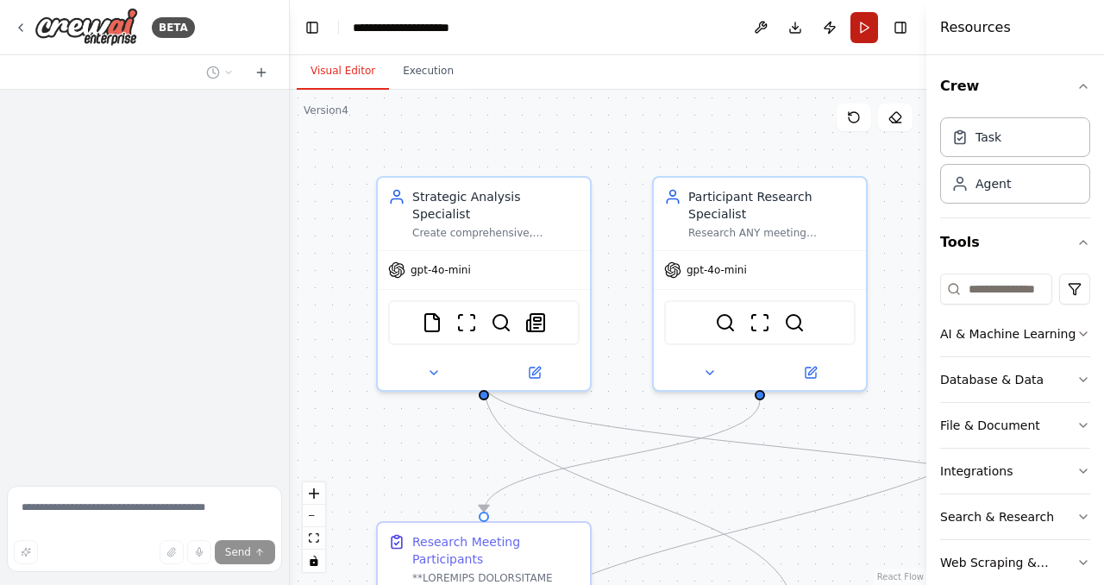
click at [873, 15] on button "Run" at bounding box center [864, 27] width 28 height 31
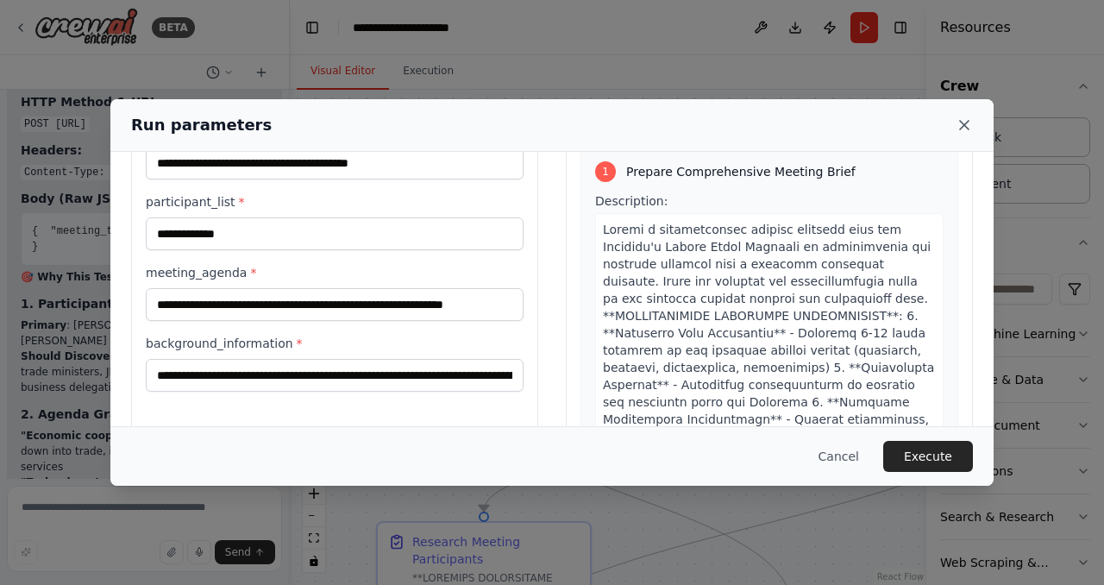
click at [965, 129] on icon at bounding box center [963, 124] width 17 height 17
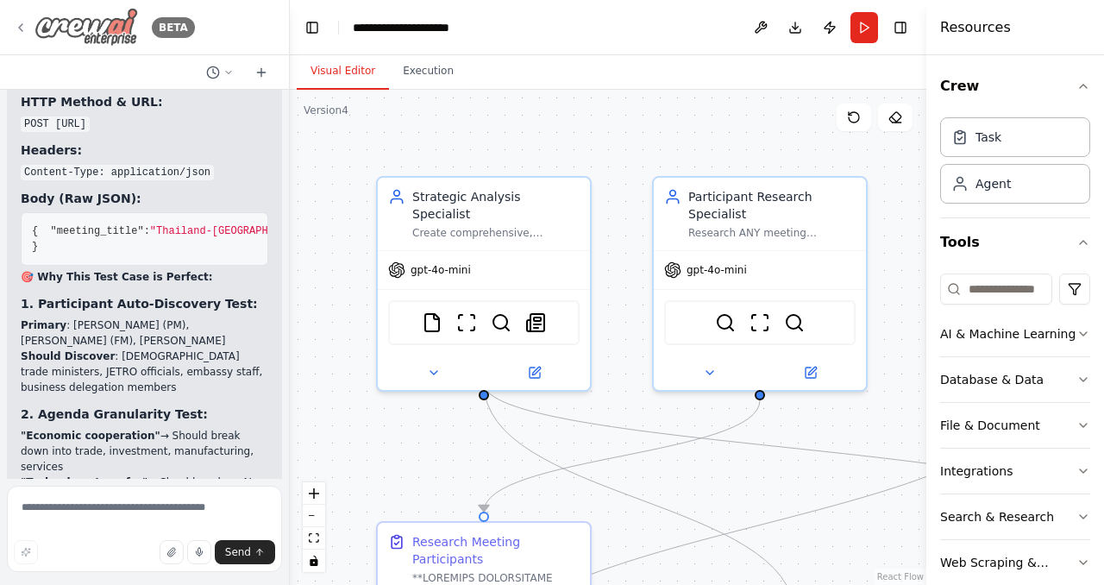
click at [20, 23] on icon at bounding box center [21, 28] width 14 height 14
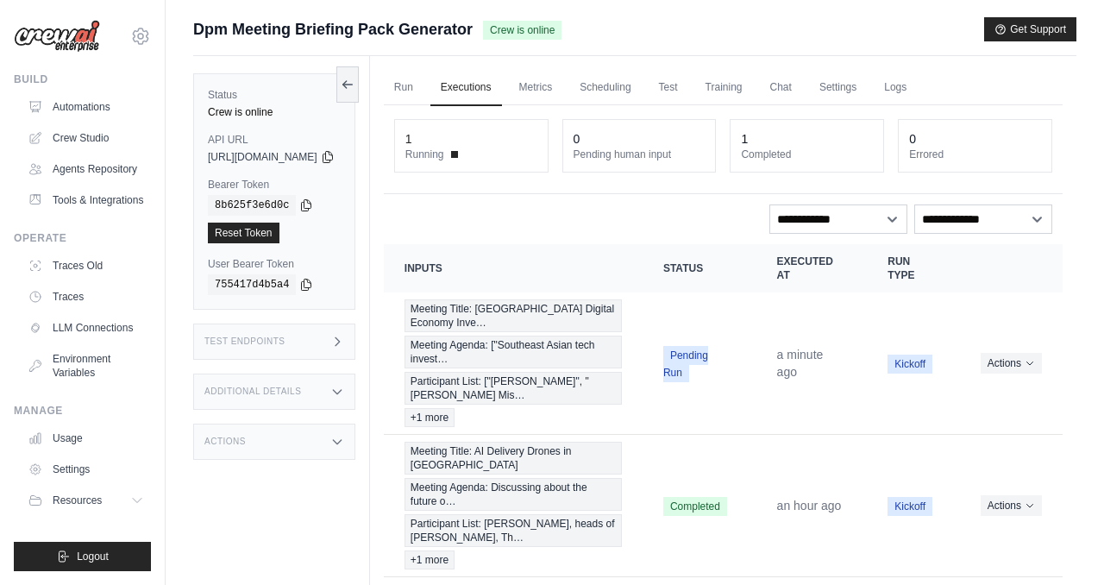
scroll to position [74, 0]
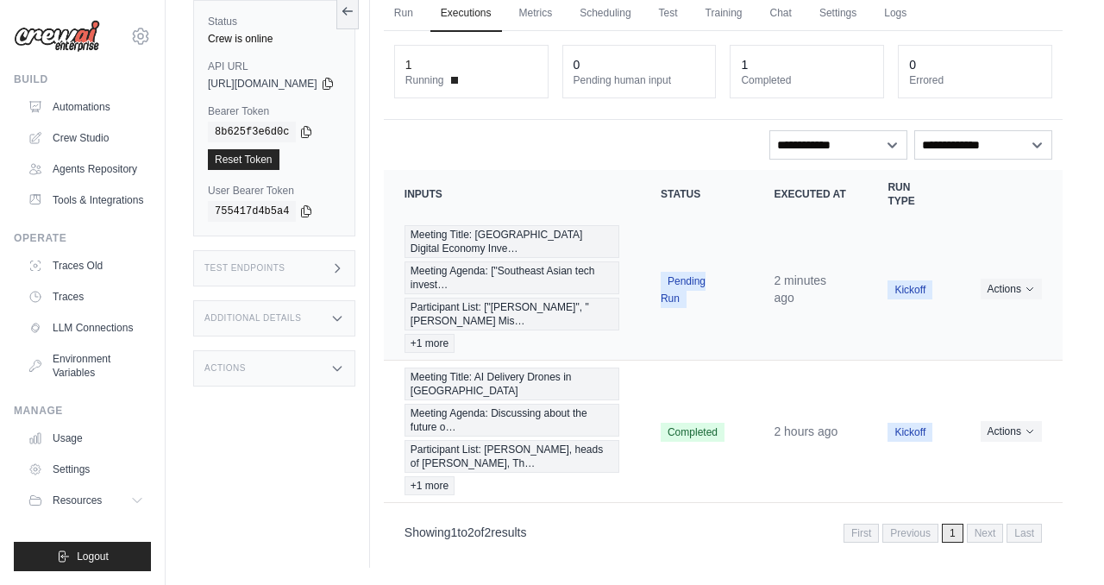
click at [679, 284] on span "Pending Run" at bounding box center [682, 290] width 45 height 36
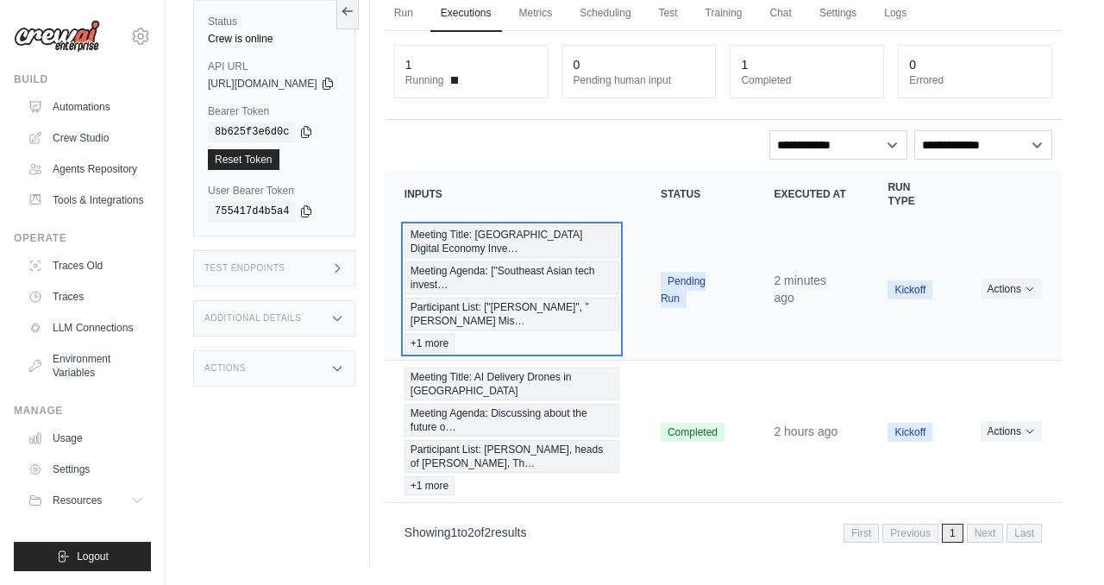
click at [614, 244] on span "Meeting Title: [GEOGRAPHIC_DATA] Digital Economy Inve…" at bounding box center [511, 241] width 215 height 33
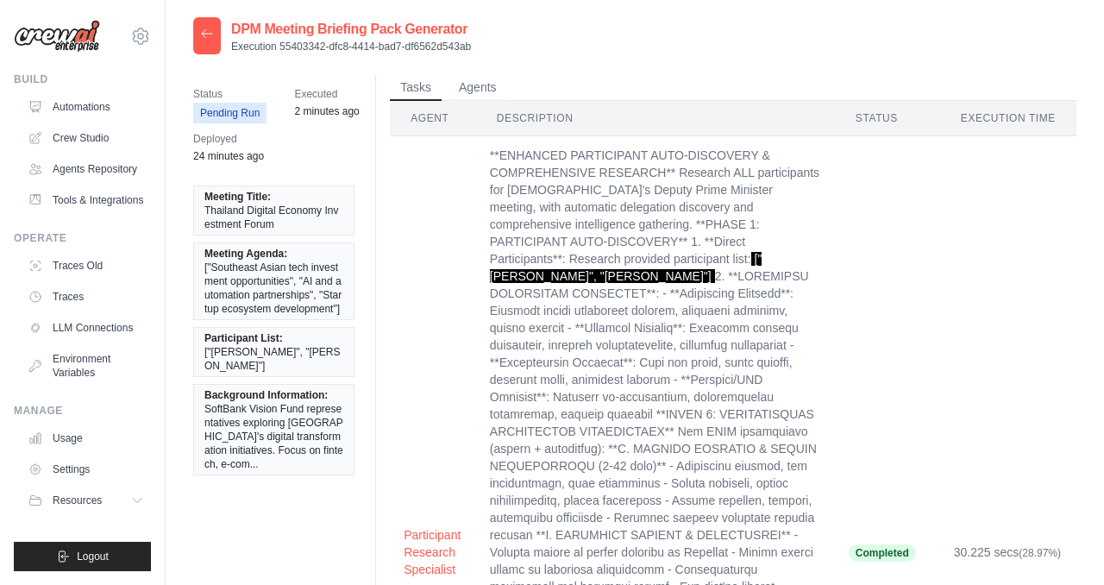
click at [253, 107] on span "Pending Run" at bounding box center [229, 113] width 73 height 21
click at [210, 34] on icon at bounding box center [207, 34] width 14 height 14
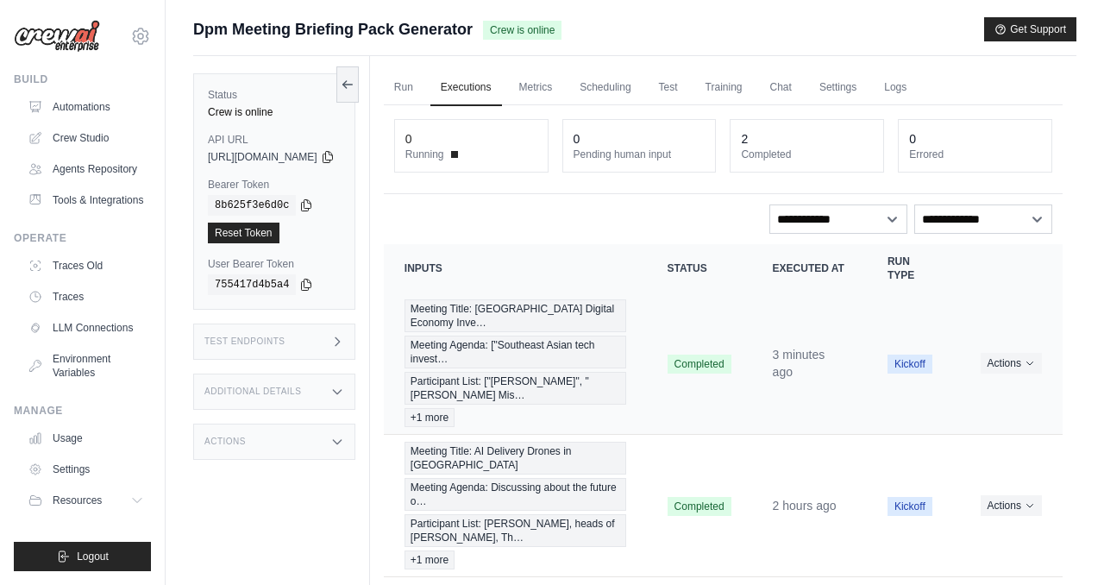
click at [679, 328] on td "Completed" at bounding box center [699, 363] width 105 height 142
click at [655, 269] on th "Status" at bounding box center [699, 268] width 105 height 48
click at [695, 337] on td "Completed" at bounding box center [699, 363] width 105 height 142
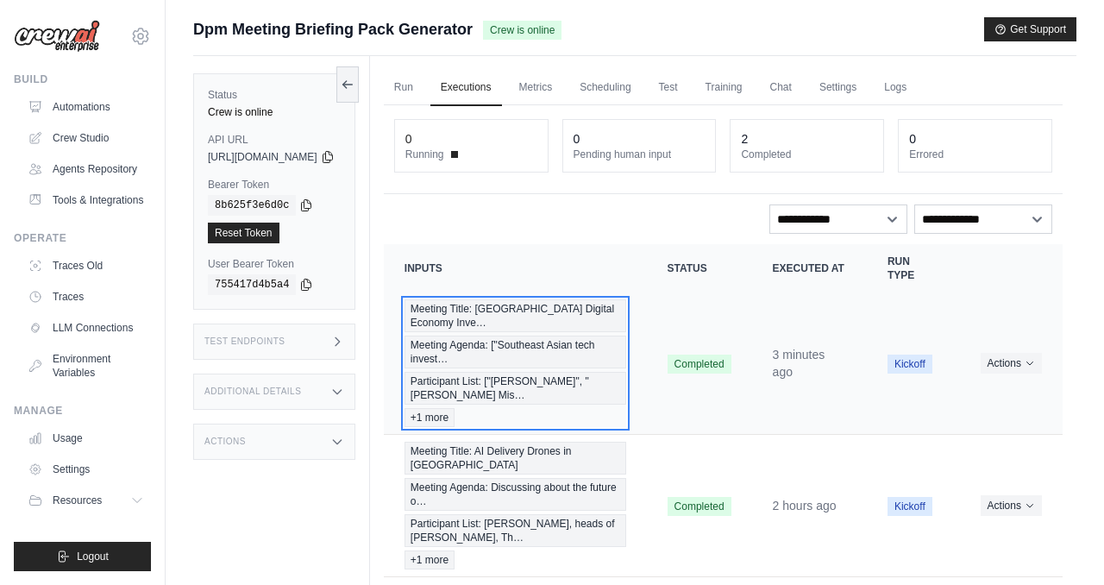
click at [592, 304] on span "Meeting Title: [GEOGRAPHIC_DATA] Digital Economy Inve…" at bounding box center [515, 315] width 222 height 33
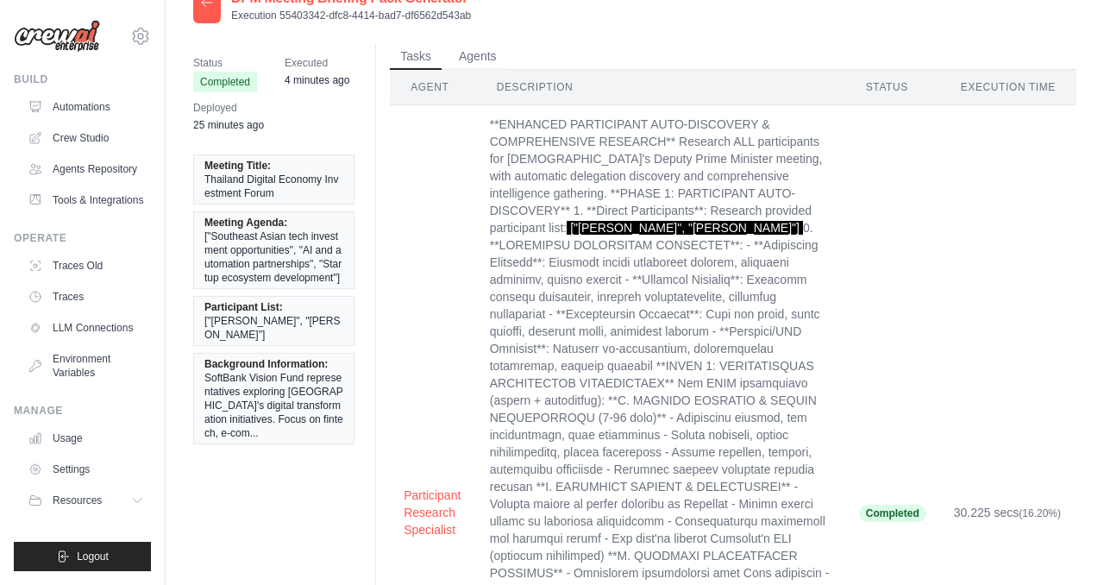
scroll to position [53, 0]
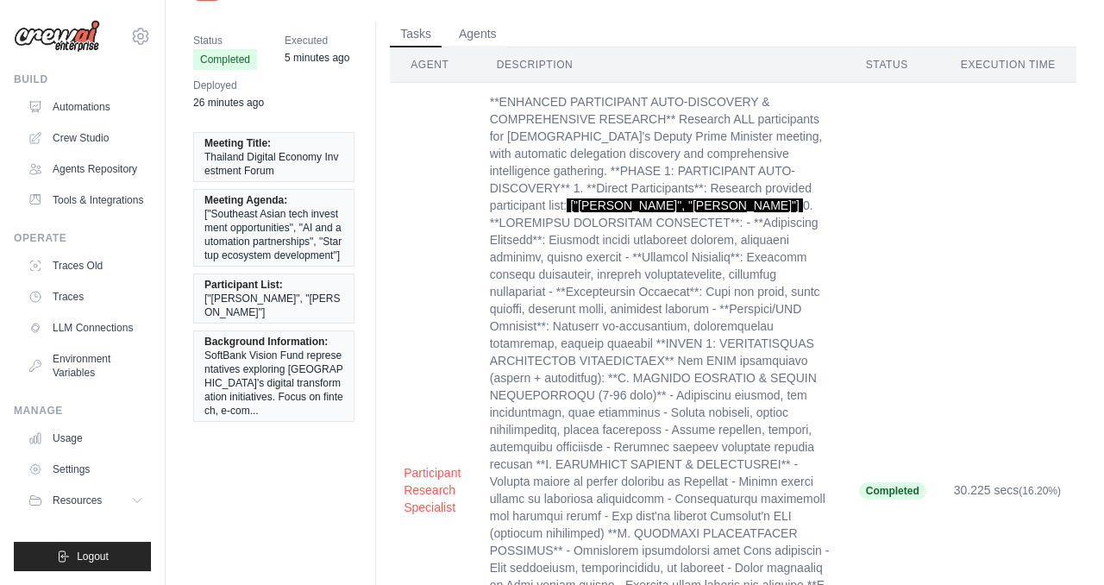
click at [288, 356] on span "SoftBank Vision Fund representatives exploring [GEOGRAPHIC_DATA]'s digital tran…" at bounding box center [273, 382] width 139 height 69
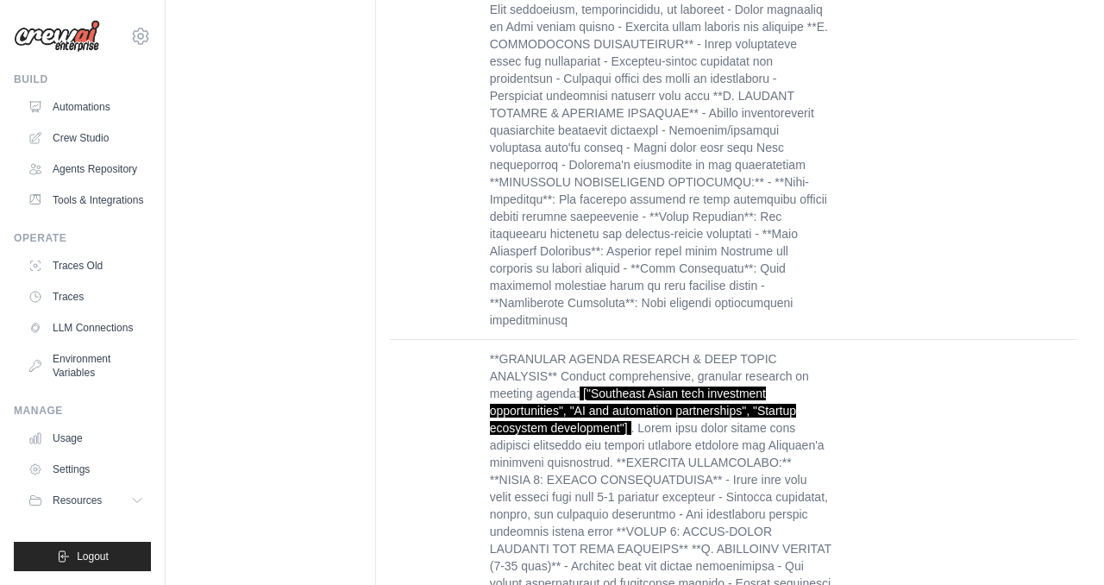
scroll to position [0, 0]
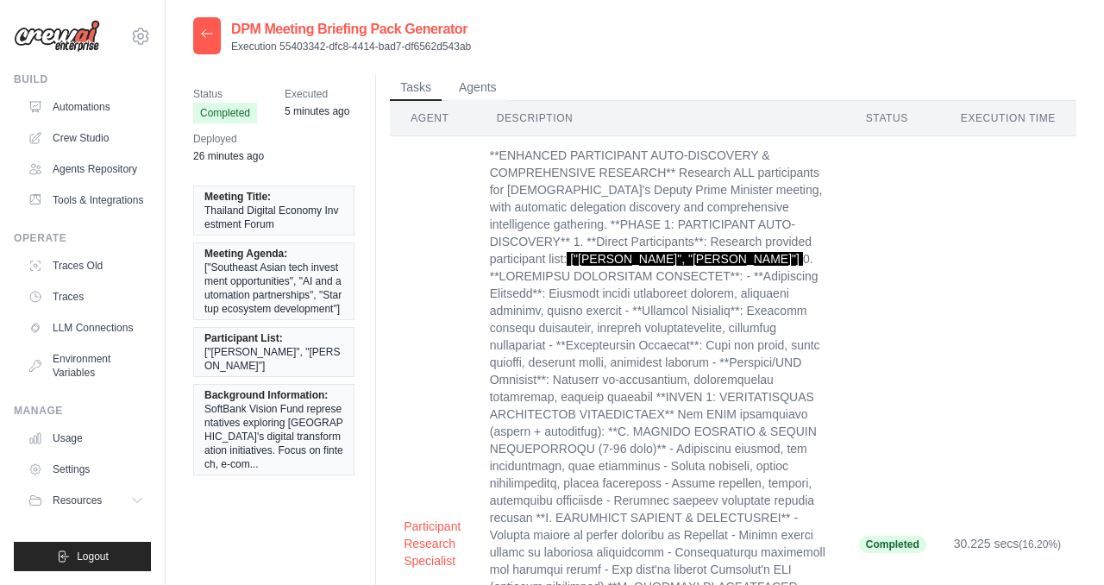
click at [200, 26] on div at bounding box center [207, 35] width 28 height 37
click at [216, 36] on div at bounding box center [207, 35] width 28 height 37
click at [197, 44] on div at bounding box center [207, 35] width 28 height 37
click at [208, 34] on icon at bounding box center [207, 34] width 14 height 14
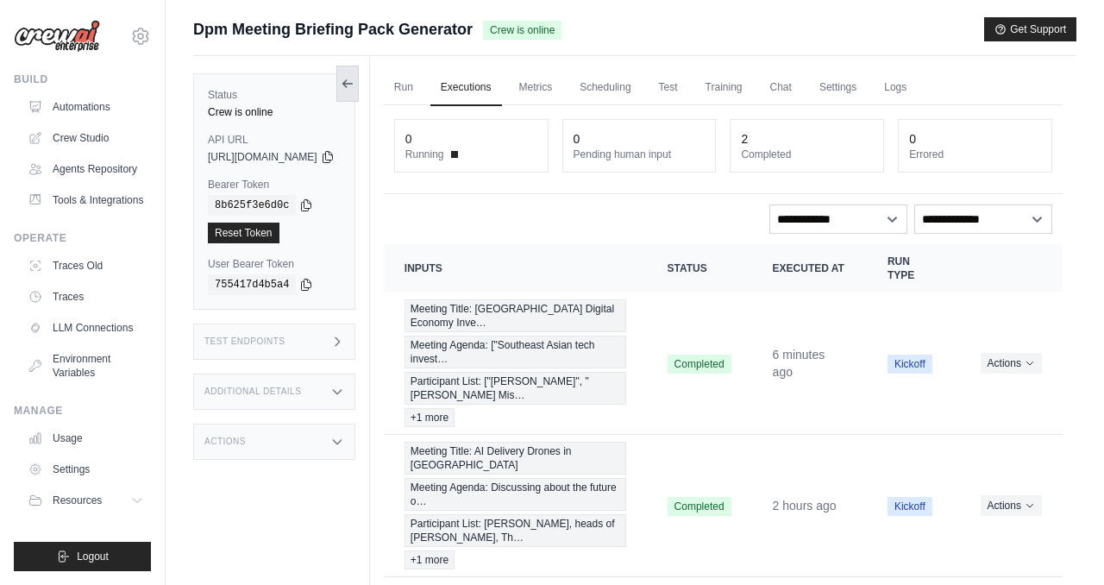
click at [354, 81] on icon at bounding box center [348, 84] width 14 height 14
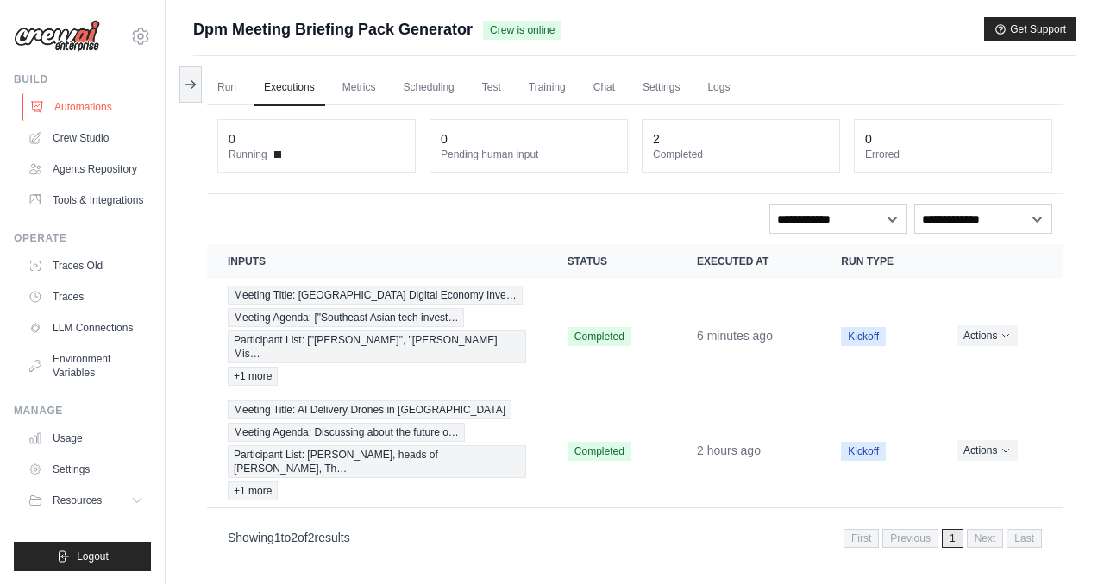
click at [98, 104] on link "Automations" at bounding box center [87, 107] width 130 height 28
